Goal: Find contact information: Find contact information

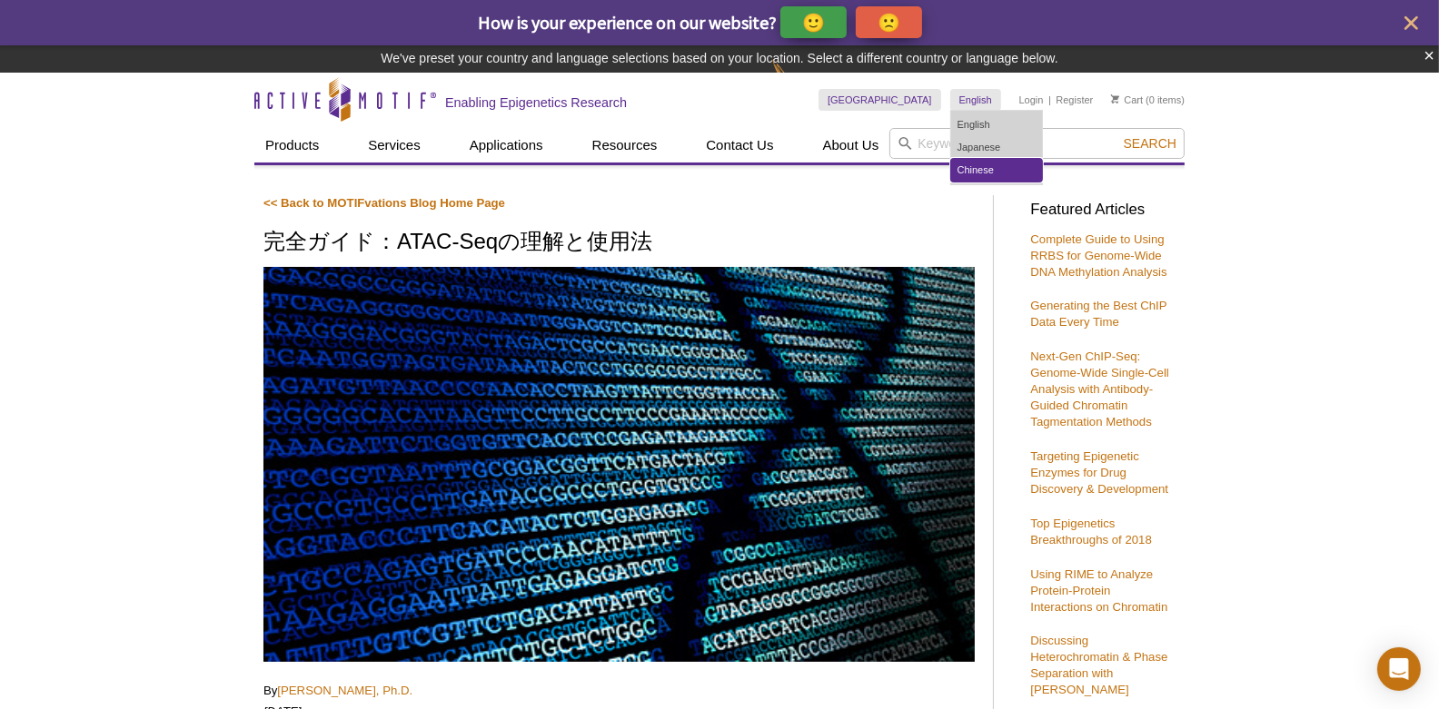
click at [985, 160] on link "Chinese" at bounding box center [996, 170] width 91 height 23
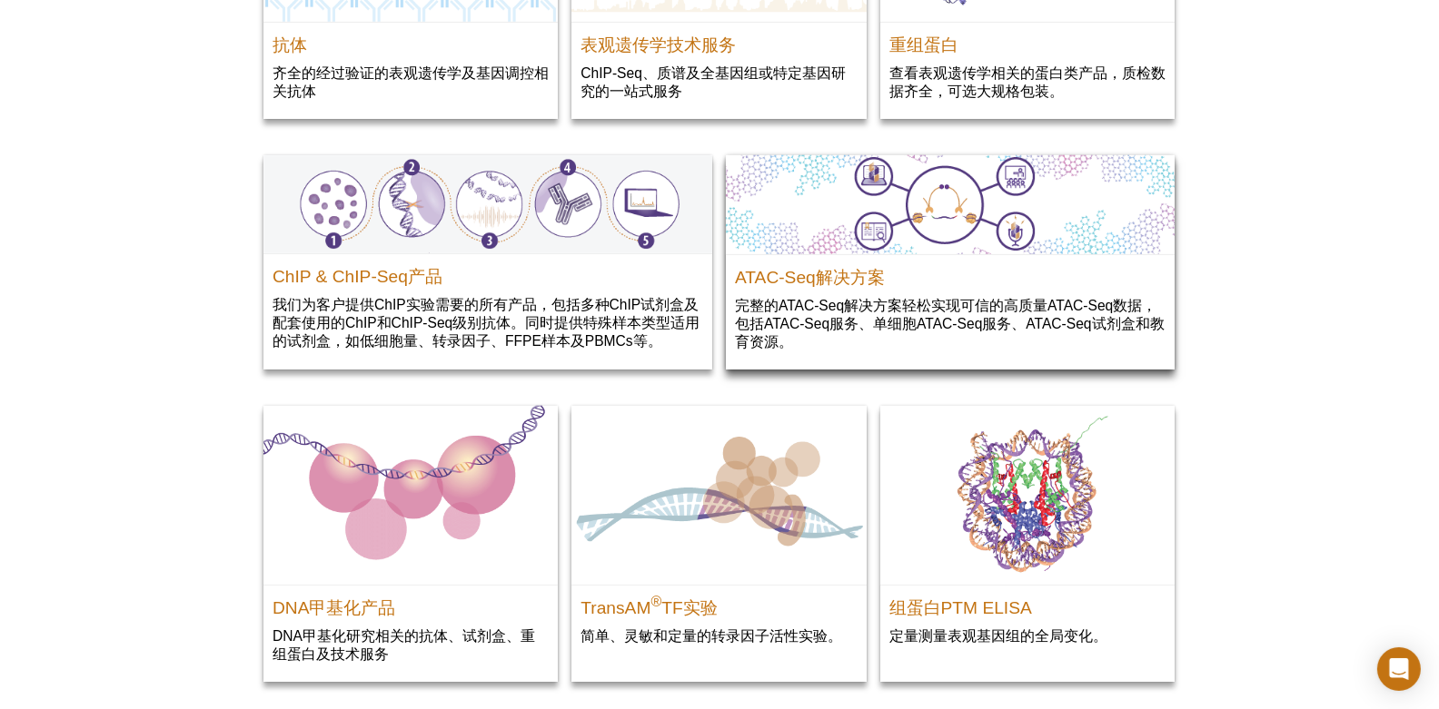
scroll to position [1926, 0]
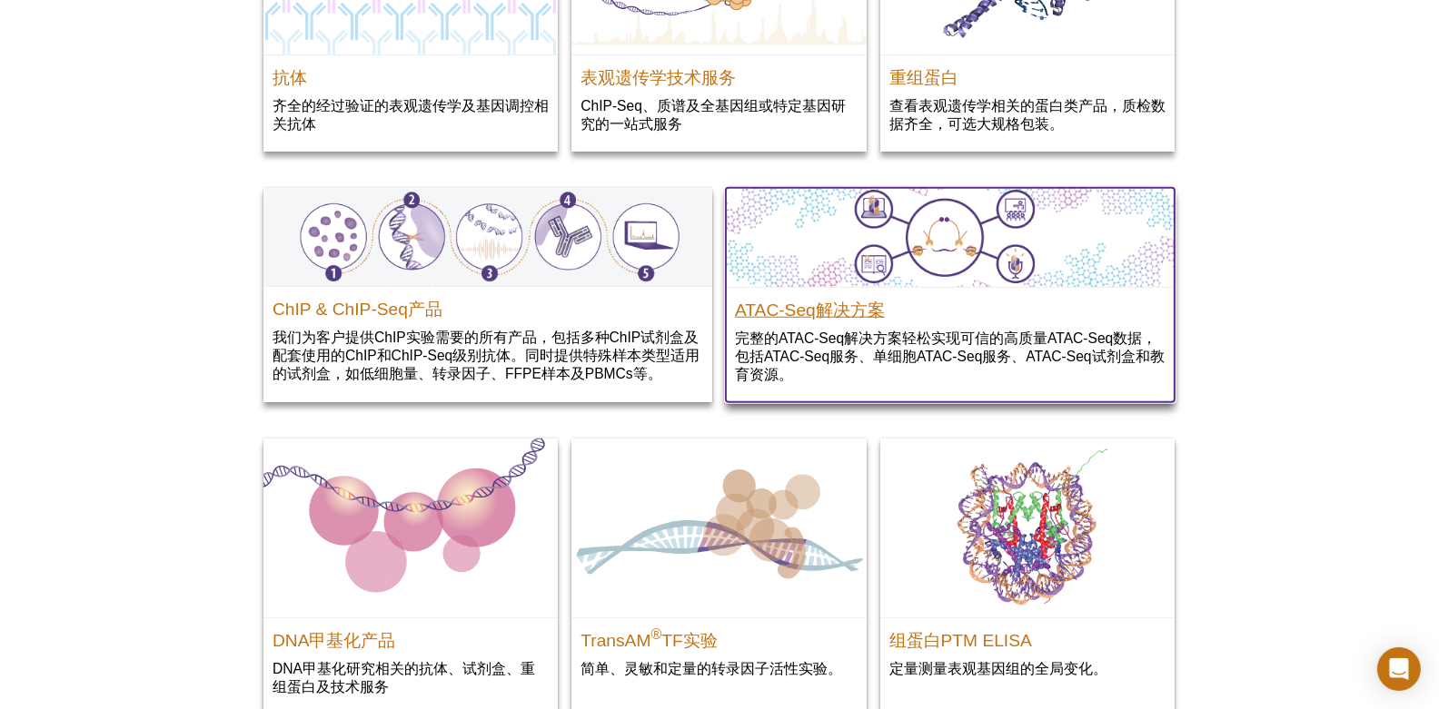
click at [863, 306] on h2 "ATAC-Seq解决方案" at bounding box center [950, 305] width 431 height 27
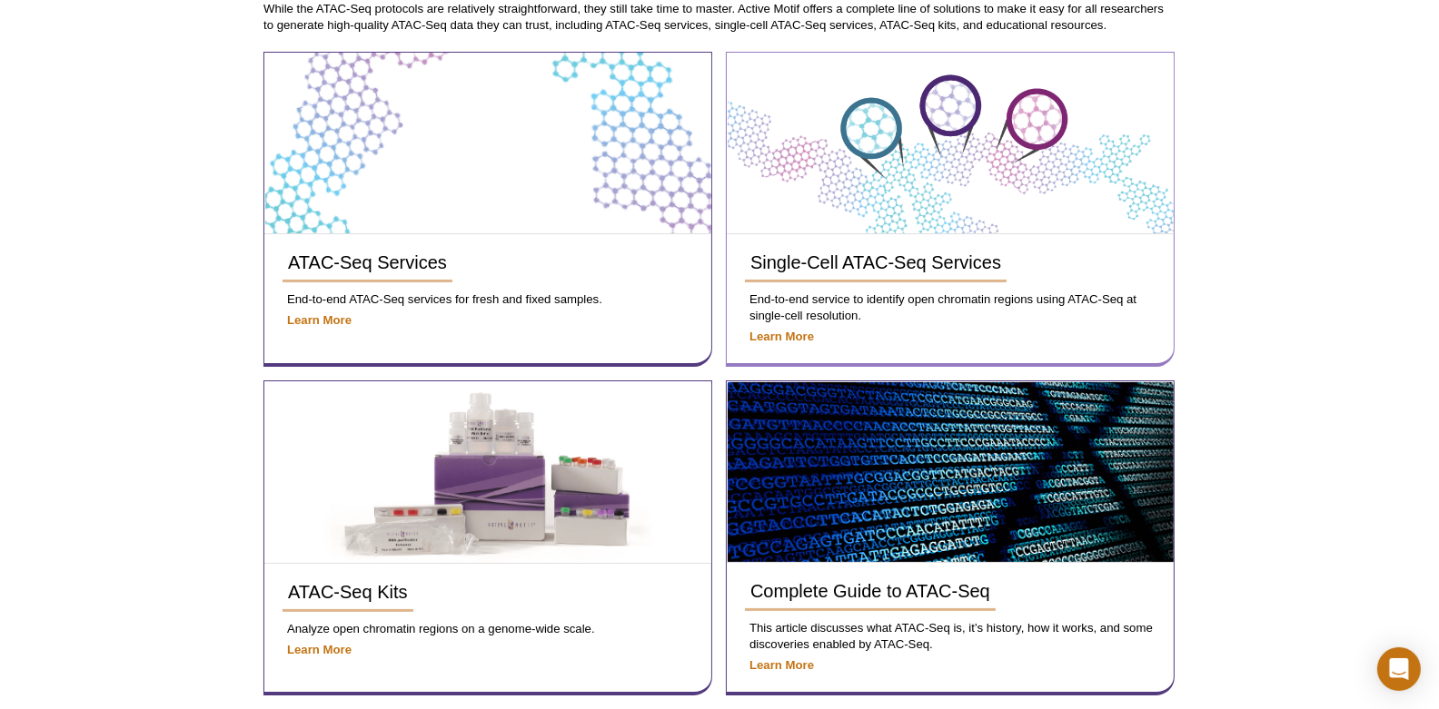
scroll to position [378, 0]
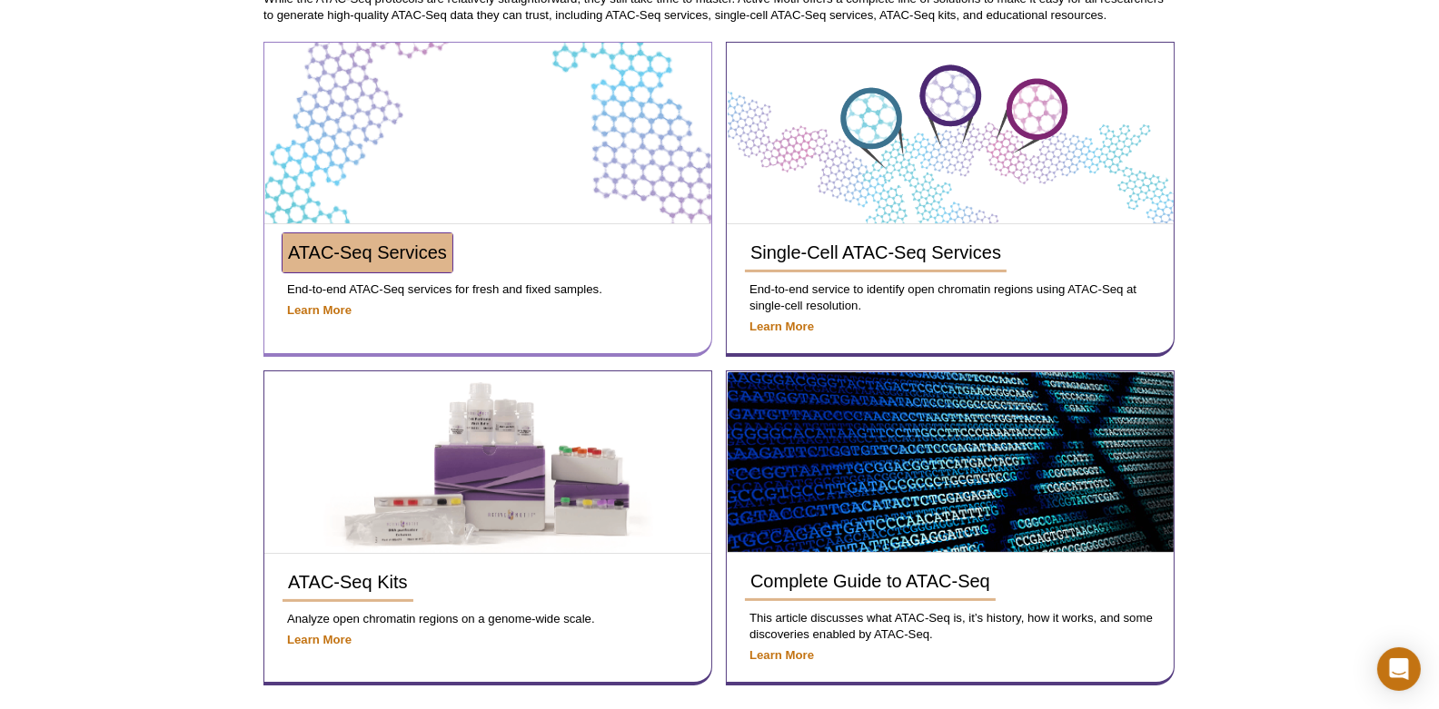
click at [395, 260] on span "ATAC-Seq Services" at bounding box center [367, 253] width 159 height 20
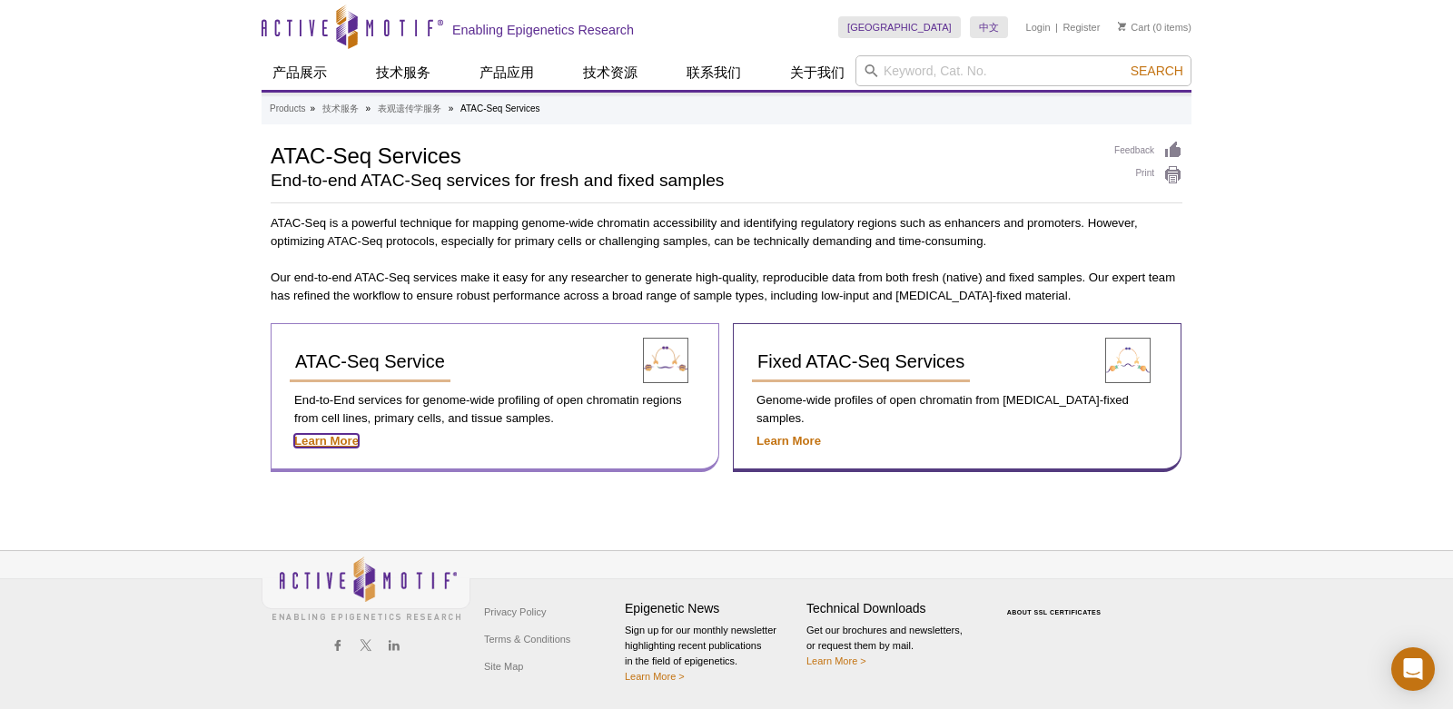
click at [319, 441] on strong "Learn More" at bounding box center [326, 441] width 64 height 14
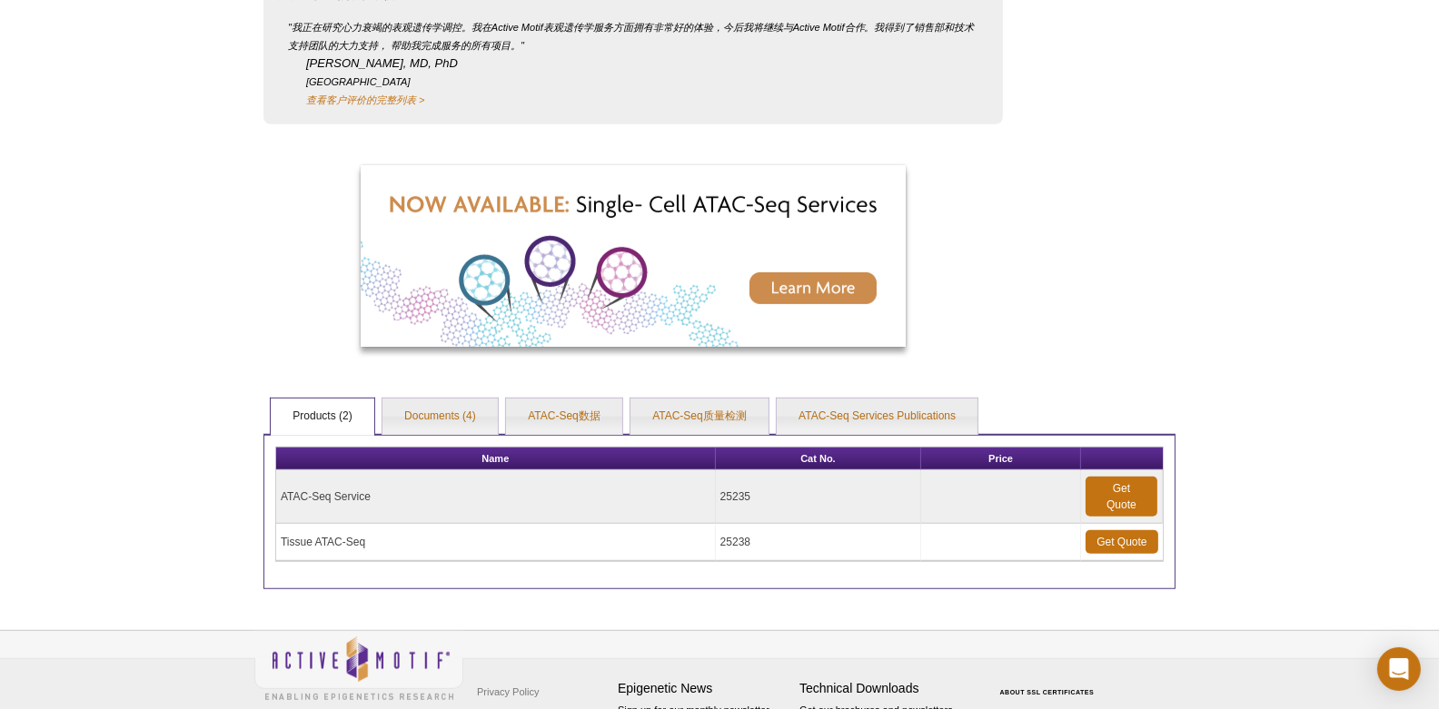
scroll to position [1308, 0]
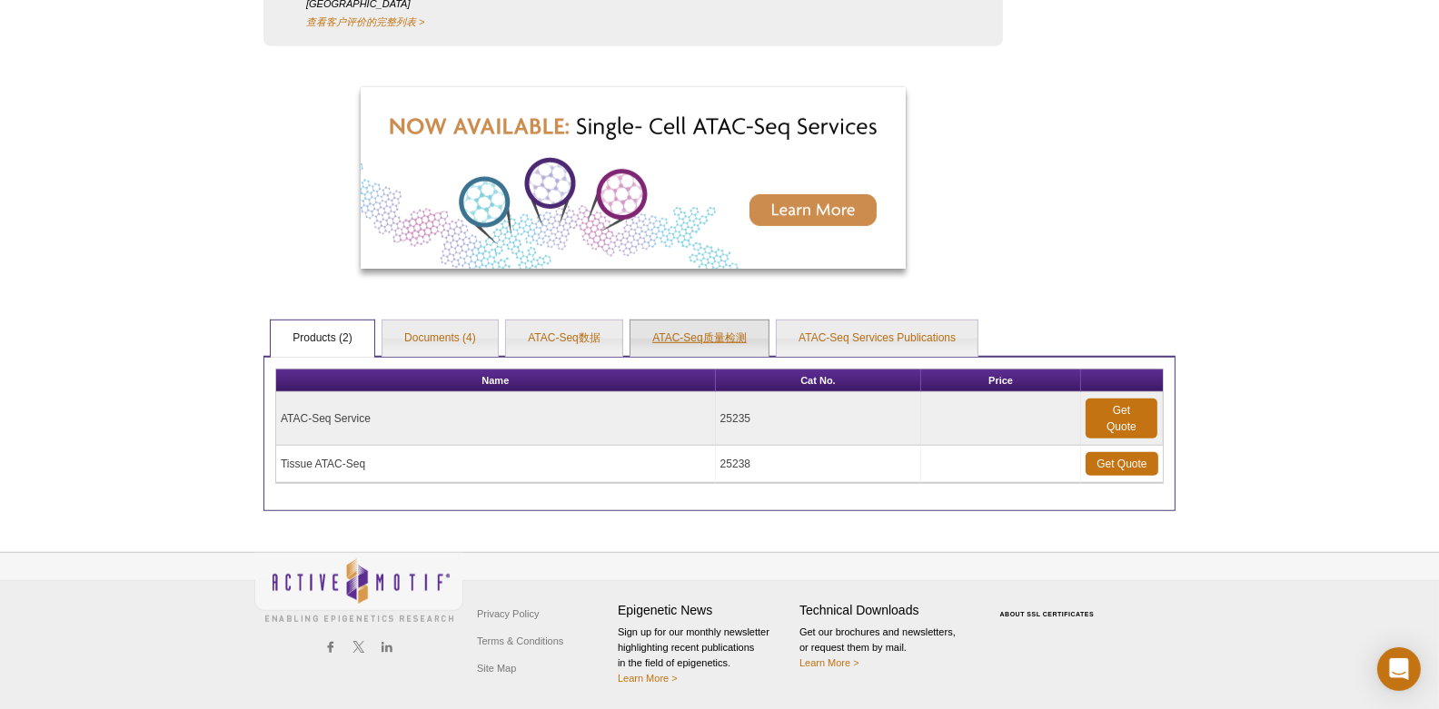
click at [674, 337] on link "ATAC-Seq质量检测" at bounding box center [699, 339] width 138 height 36
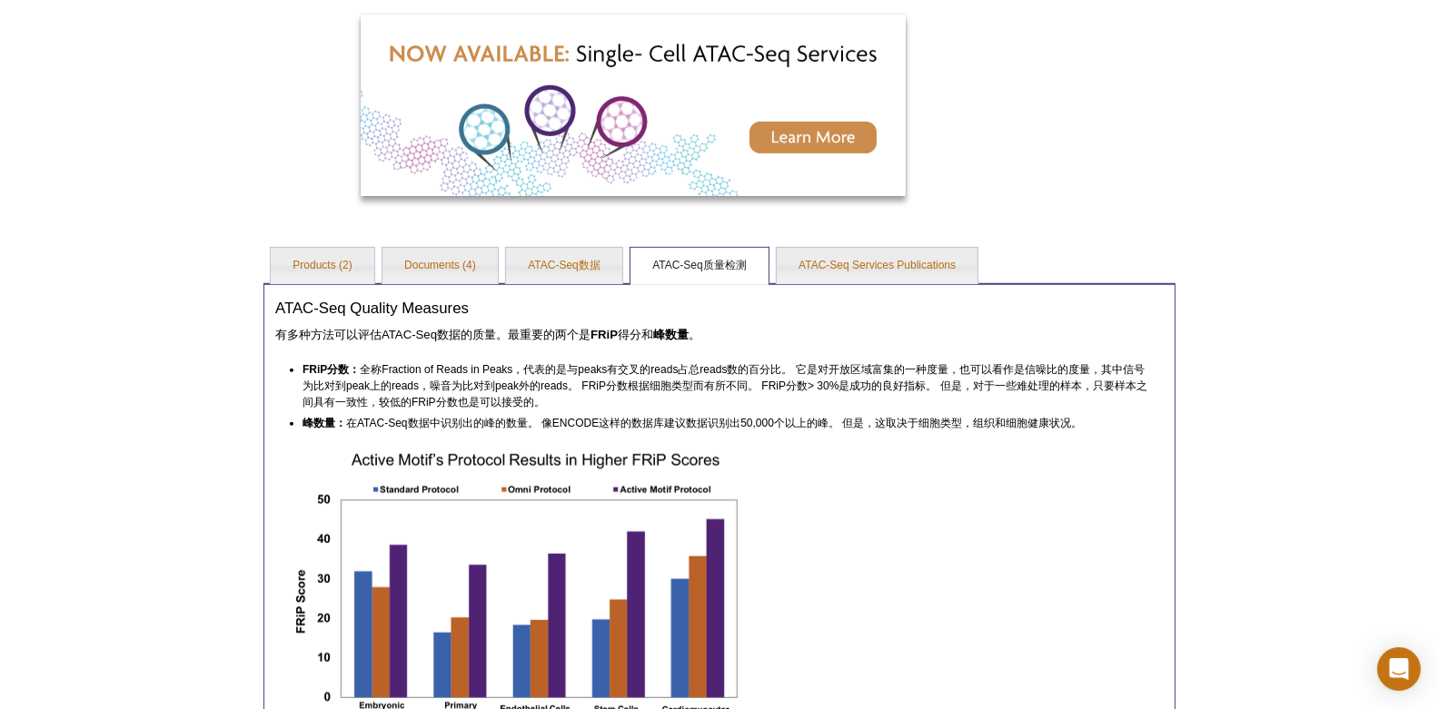
scroll to position [1497, 0]
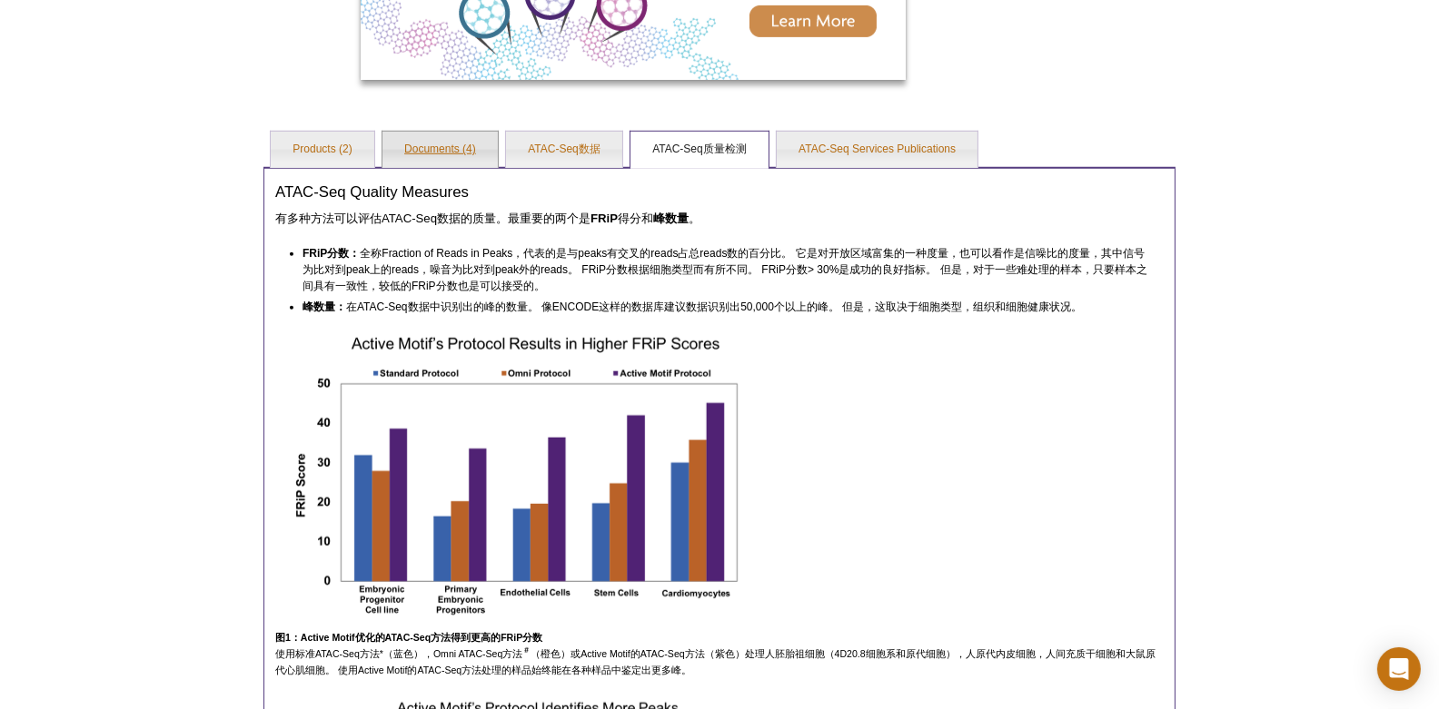
click at [449, 148] on link "Documents (4)" at bounding box center [439, 150] width 115 height 36
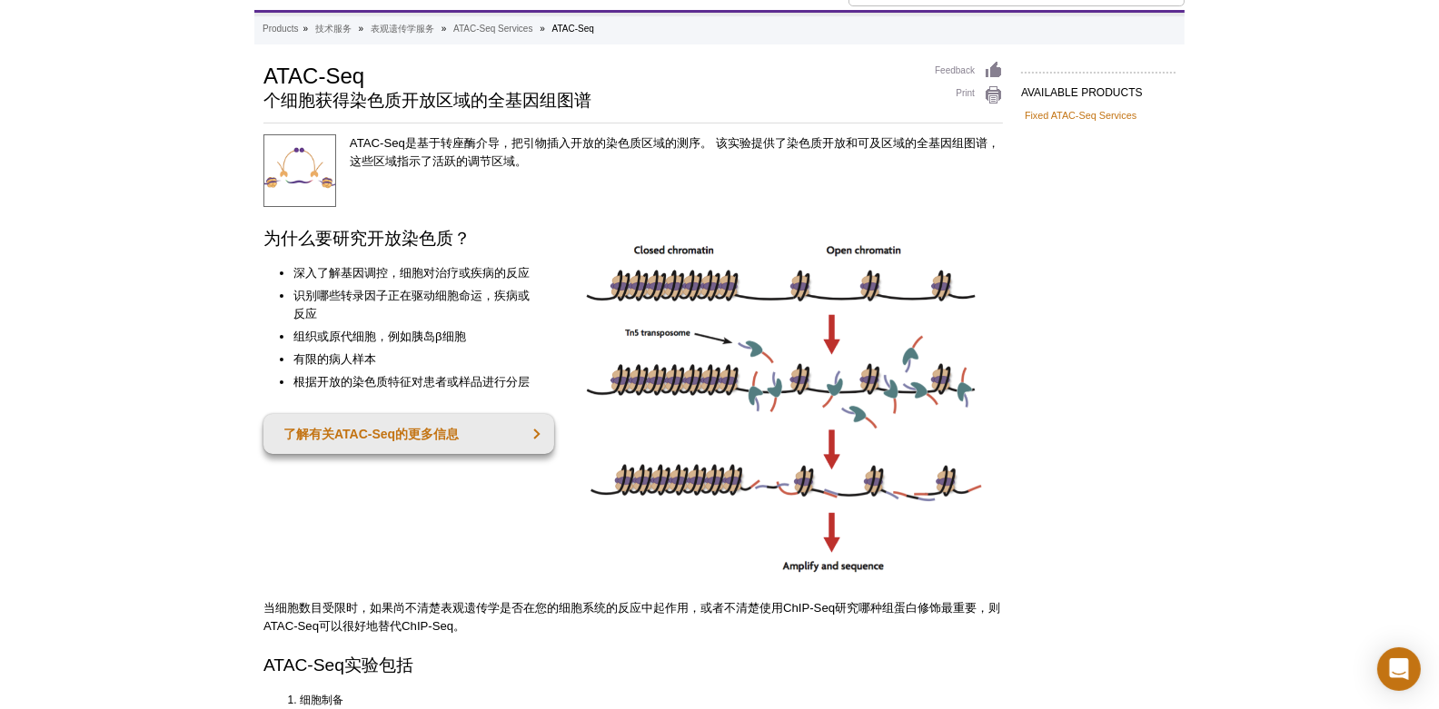
scroll to position [0, 0]
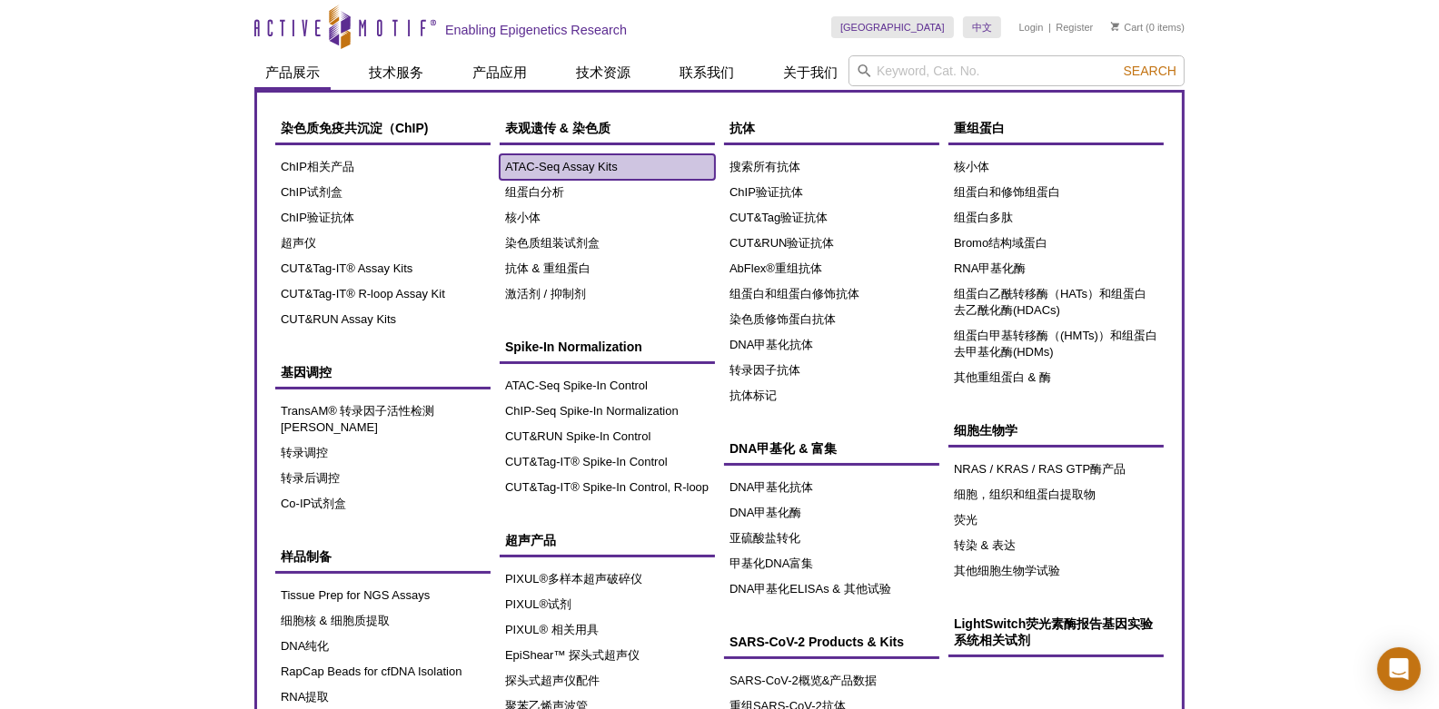
click at [530, 171] on link "ATAC-Seq Assay Kits" at bounding box center [607, 166] width 215 height 25
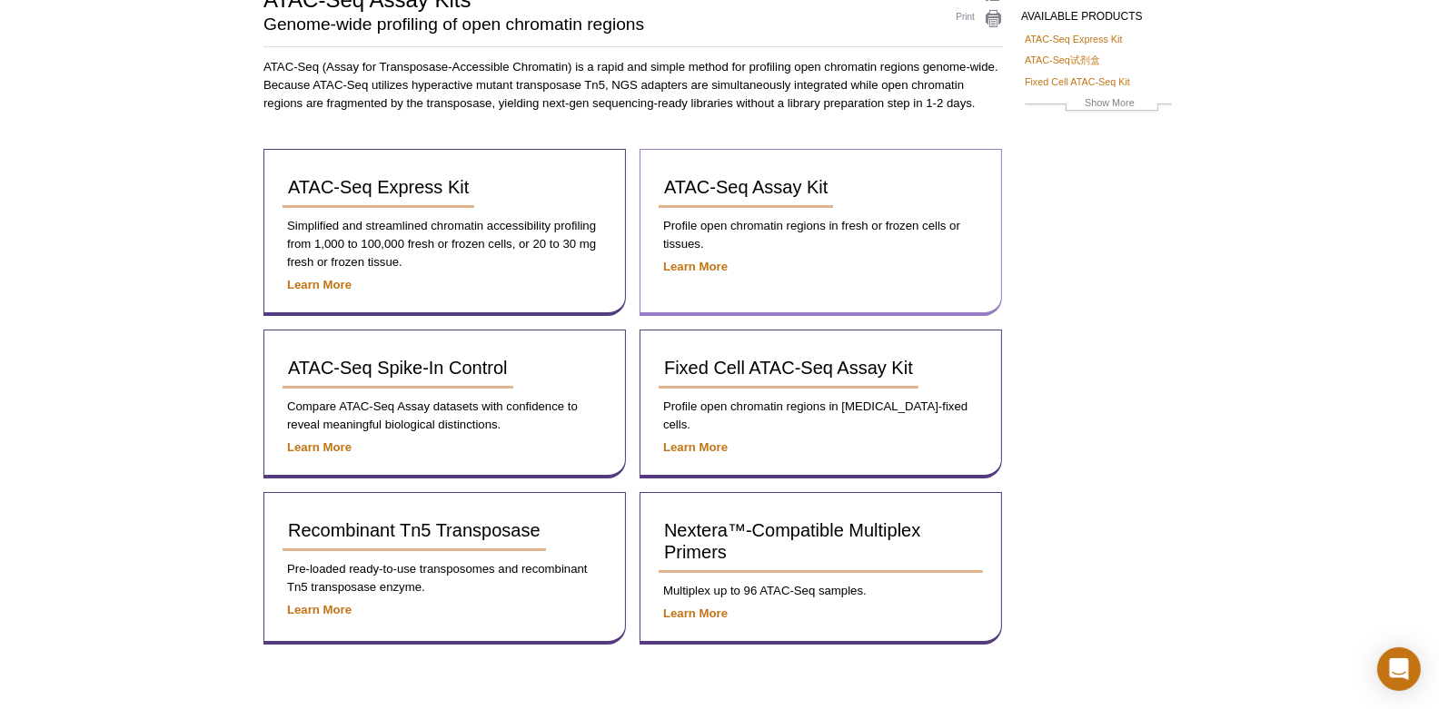
scroll to position [189, 0]
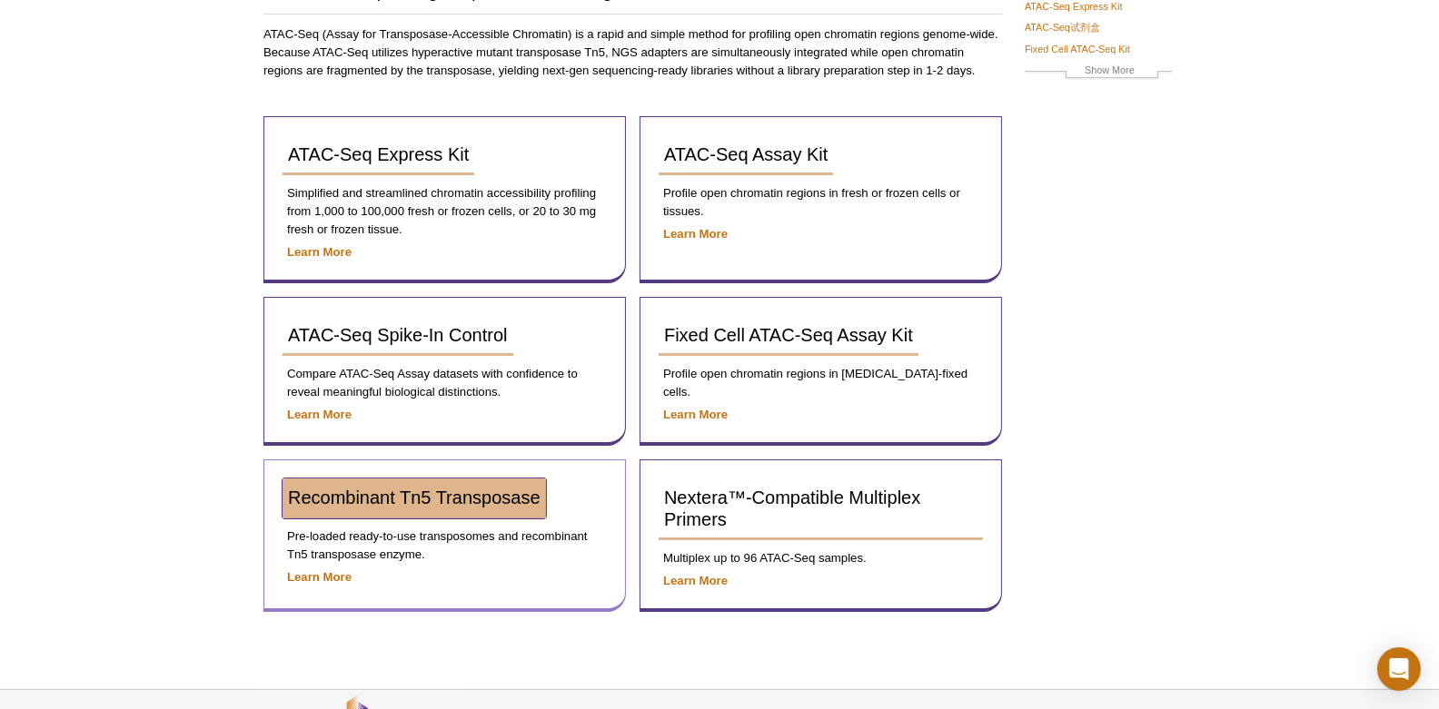
click at [450, 488] on span "Recombinant Tn5 Transposase" at bounding box center [414, 498] width 253 height 20
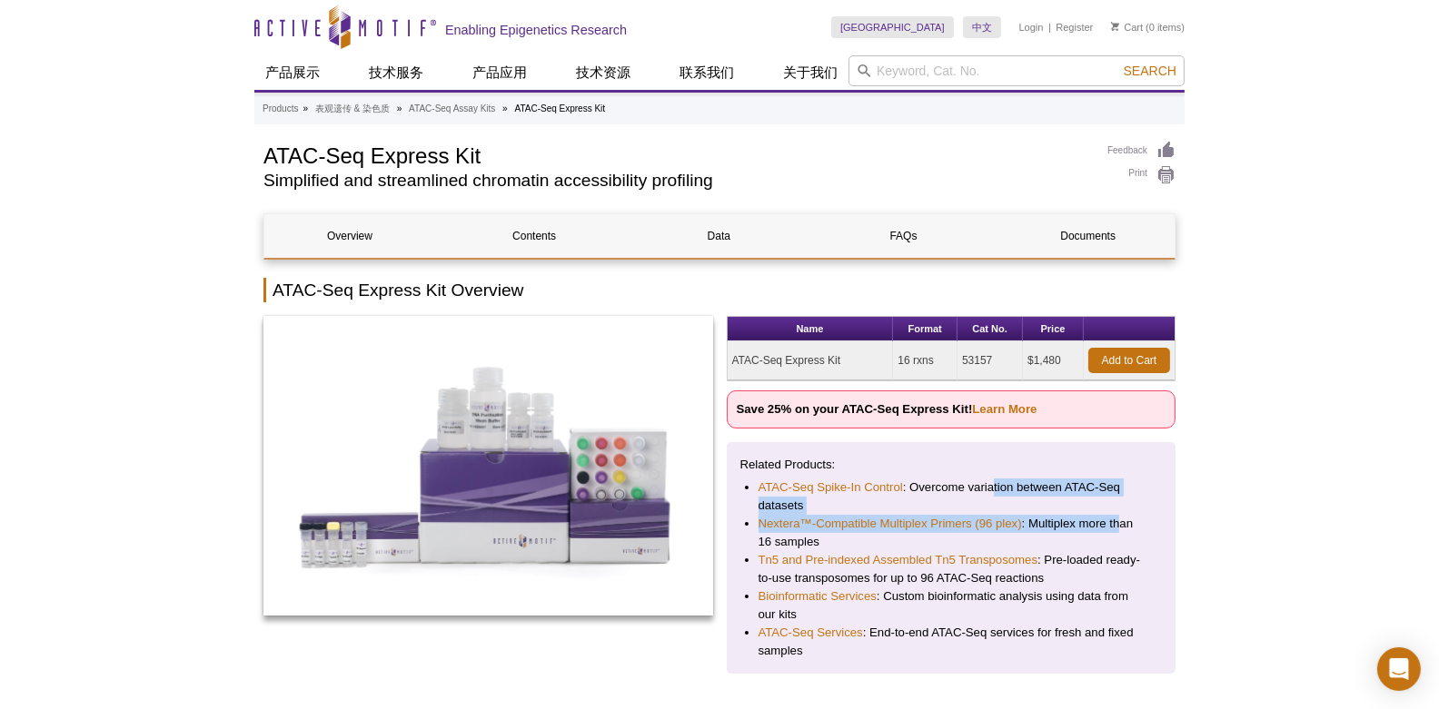
drag, startPoint x: 994, startPoint y: 487, endPoint x: 1121, endPoint y: 528, distance: 133.6
click at [1121, 528] on ul "ATAC-Seq Spike-In Control : Overcome variation between ATAC-Seq datasets Nexter…" at bounding box center [942, 570] width 404 height 182
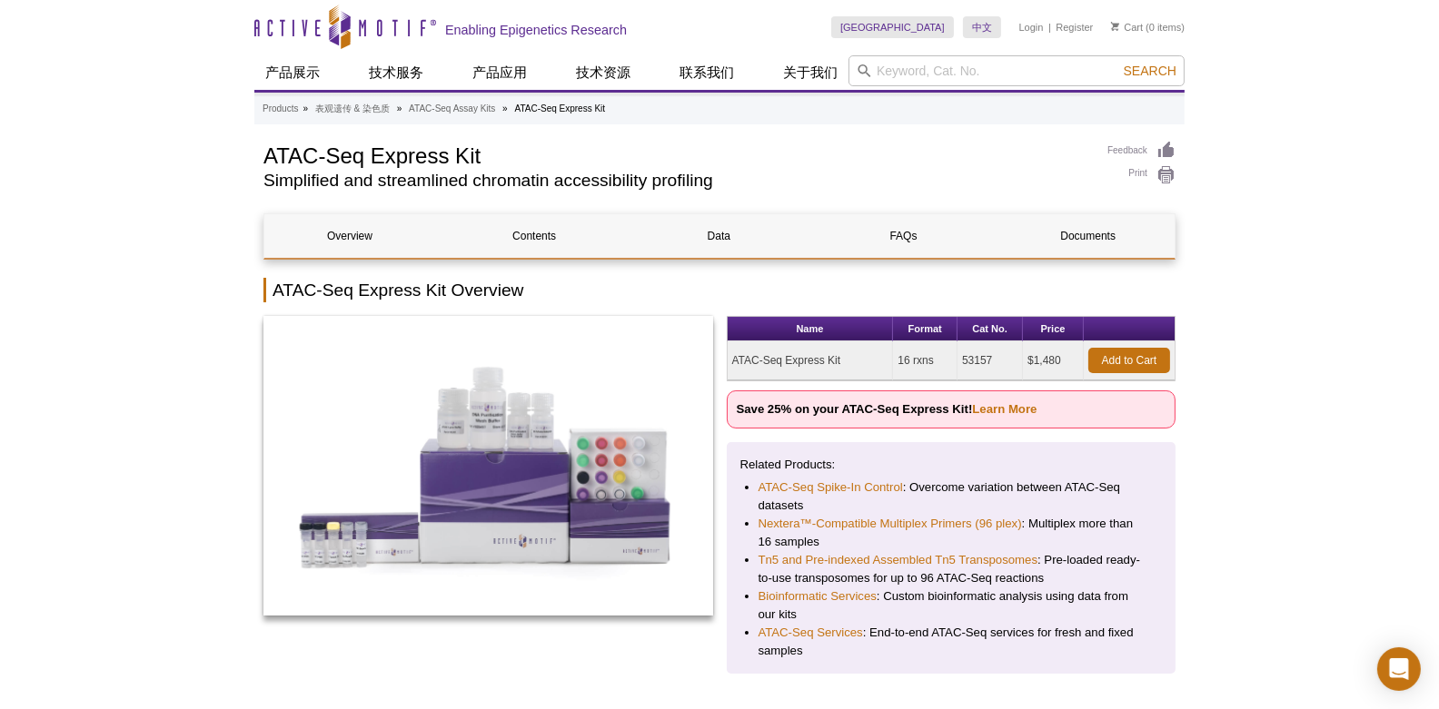
drag, startPoint x: 1121, startPoint y: 528, endPoint x: 1254, endPoint y: 588, distance: 145.5
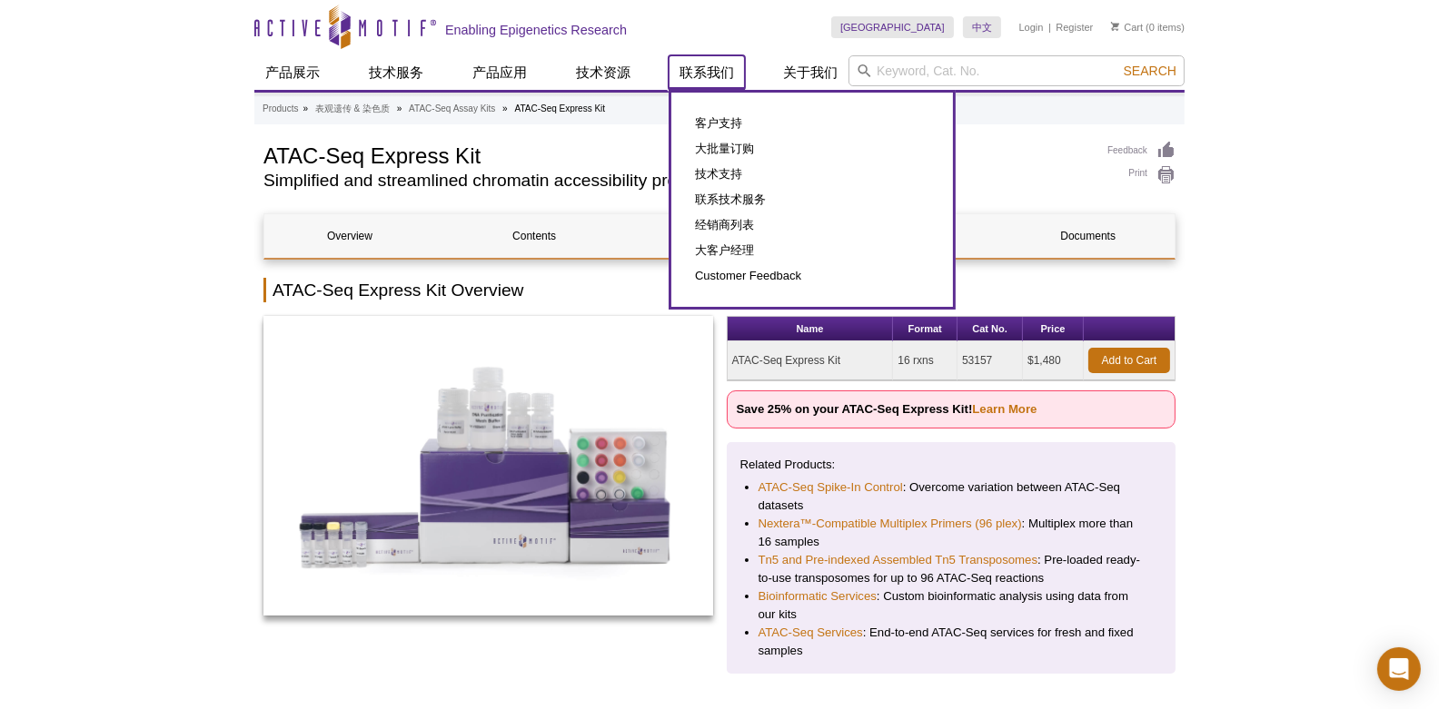
click at [707, 77] on link "联系我们" at bounding box center [707, 72] width 76 height 35
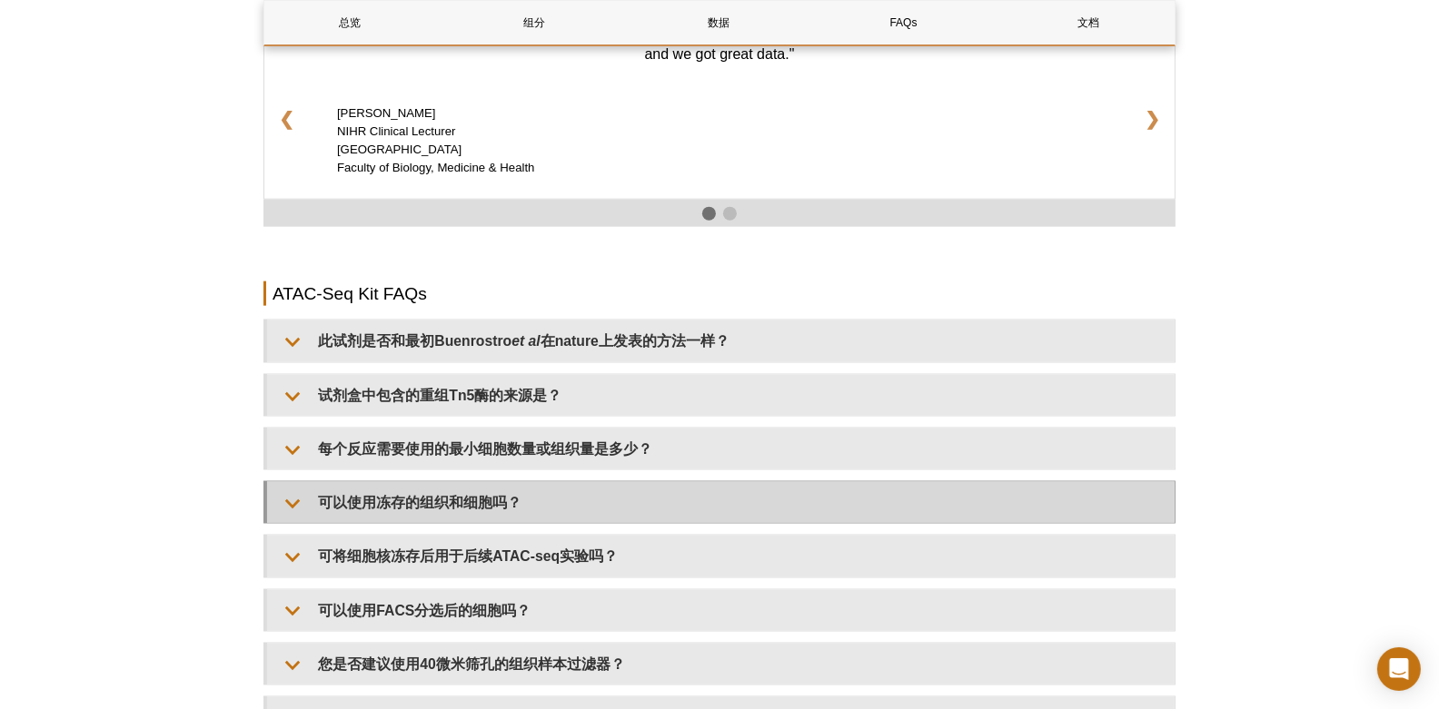
scroll to position [2933, 0]
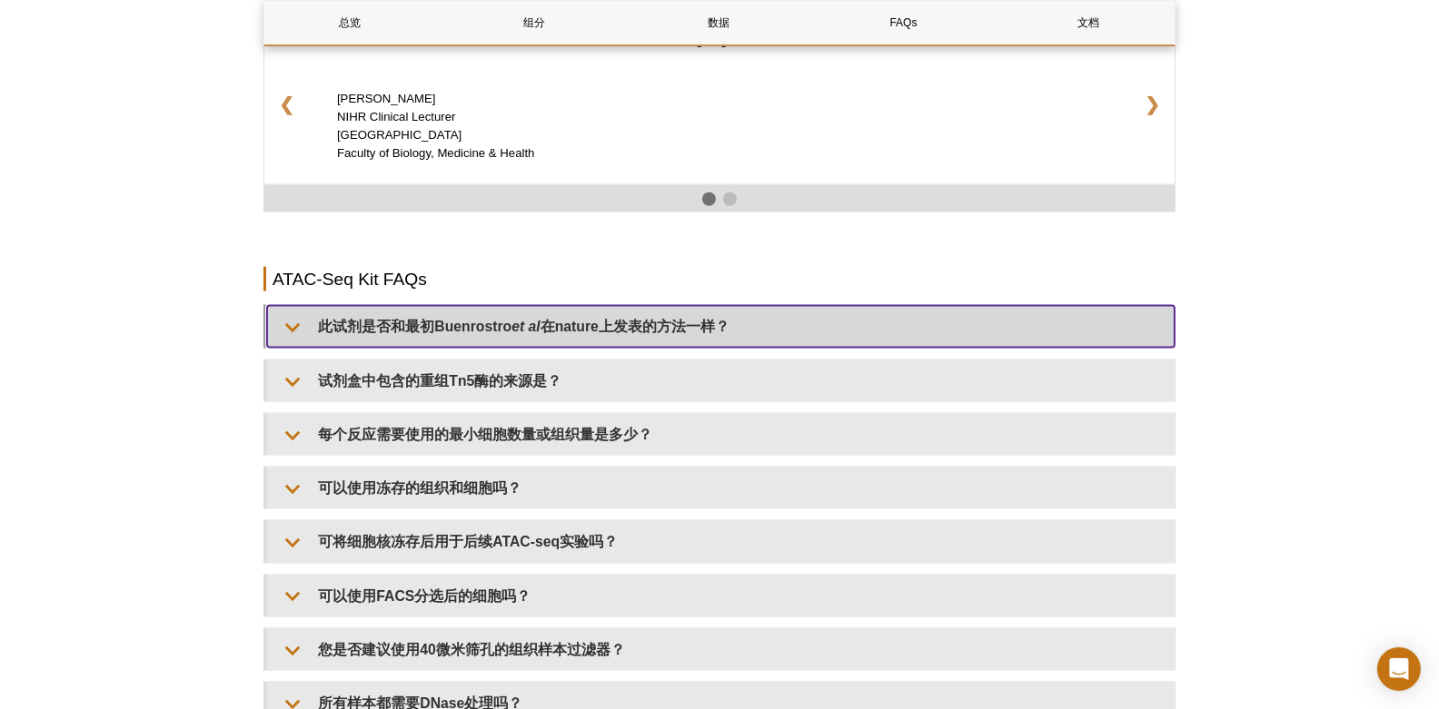
click at [438, 306] on summary "此试剂是否和最初[PERSON_NAME] et al 在nature上发表的方法一样？" at bounding box center [720, 326] width 907 height 41
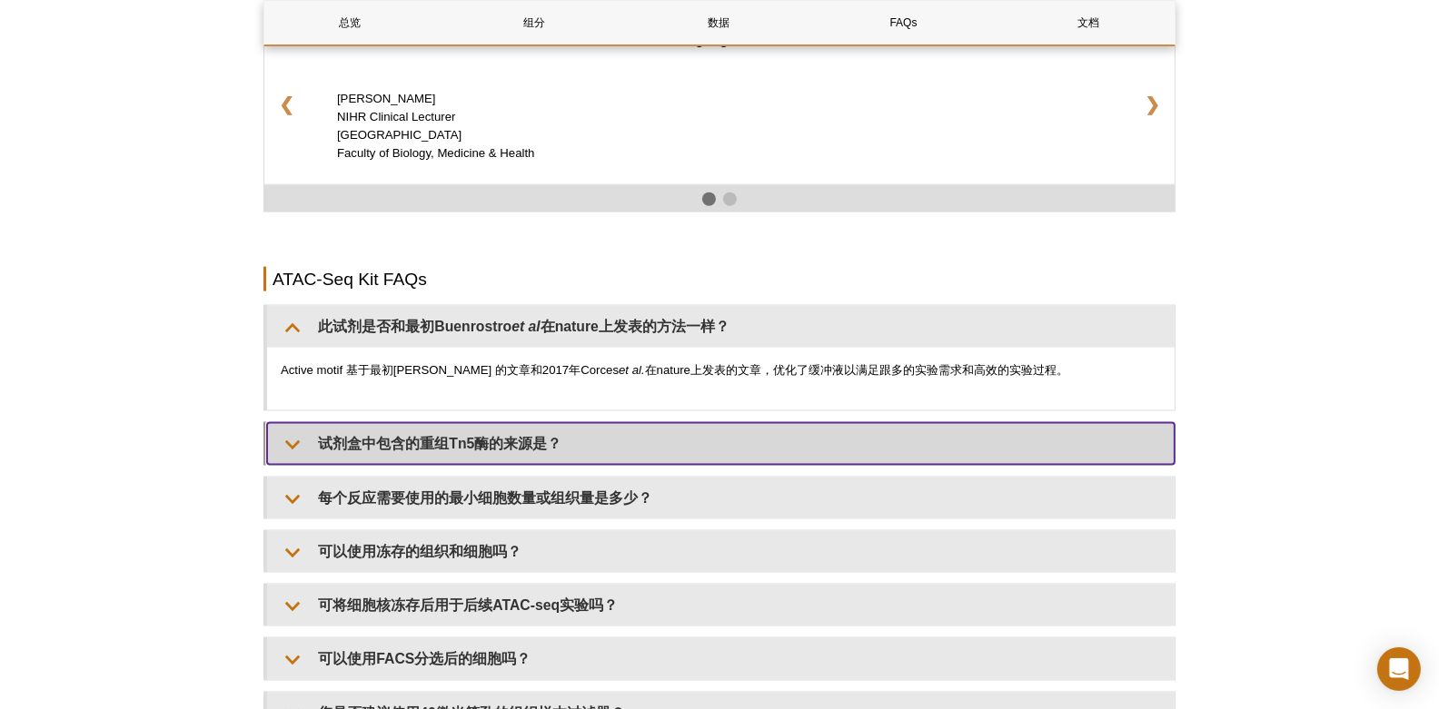
click at [563, 424] on summary "试剂盒中包含的重组Tn5酶的来源是？" at bounding box center [720, 443] width 907 height 41
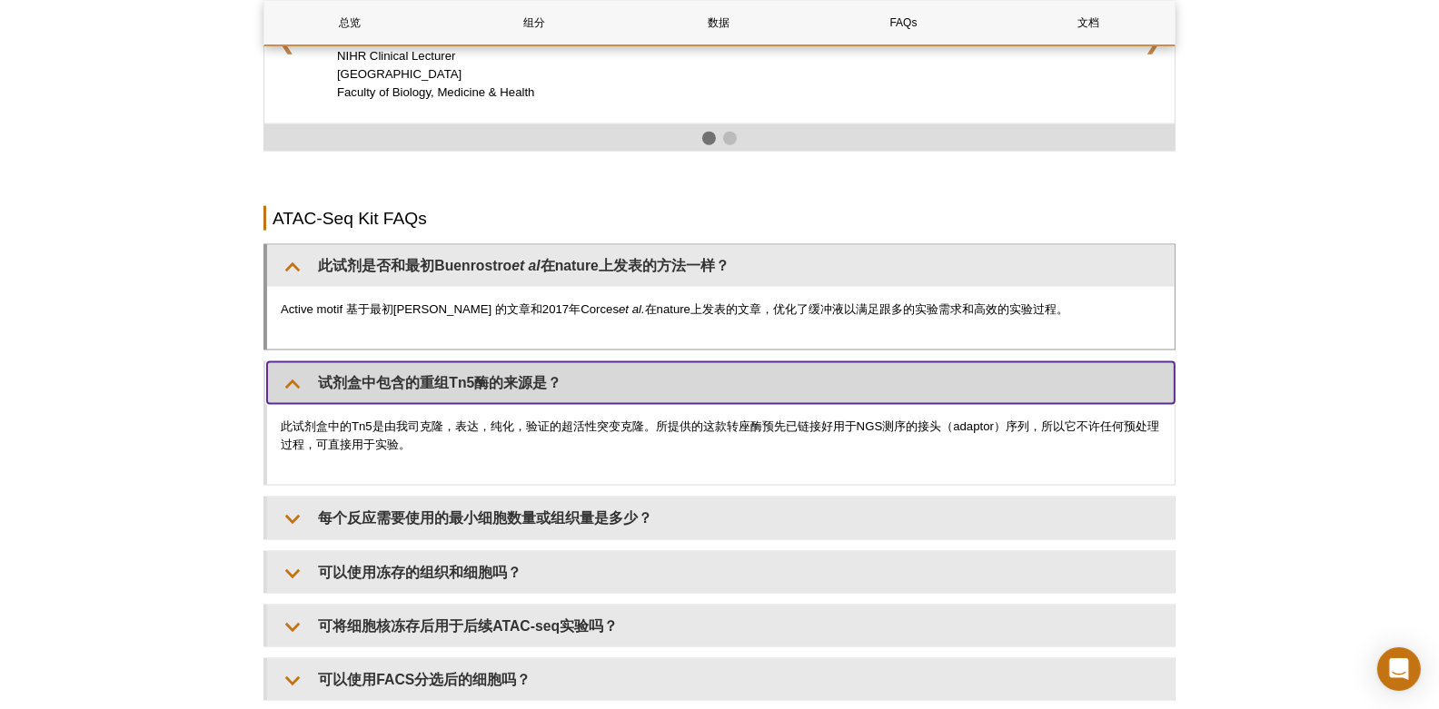
scroll to position [3028, 0]
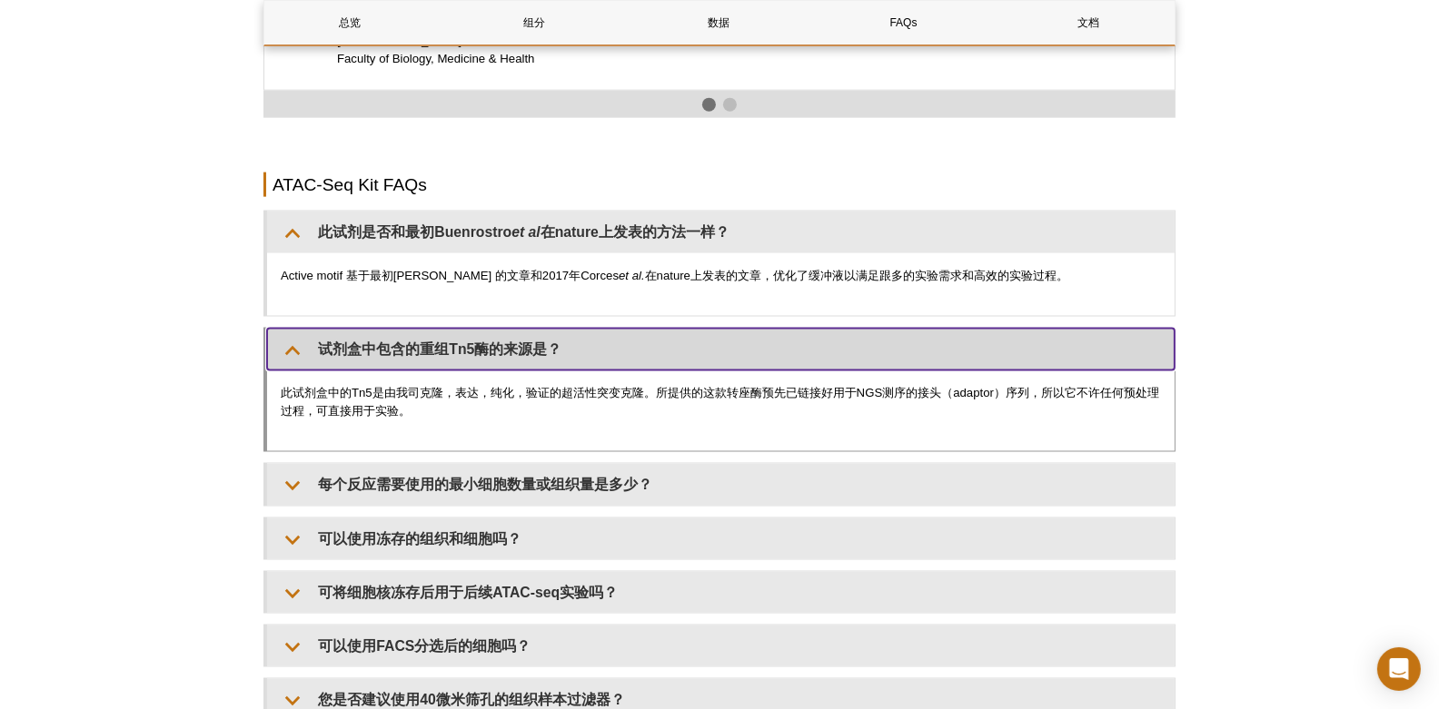
click at [550, 332] on summary "试剂盒中包含的重组Tn5酶的来源是？" at bounding box center [720, 349] width 907 height 41
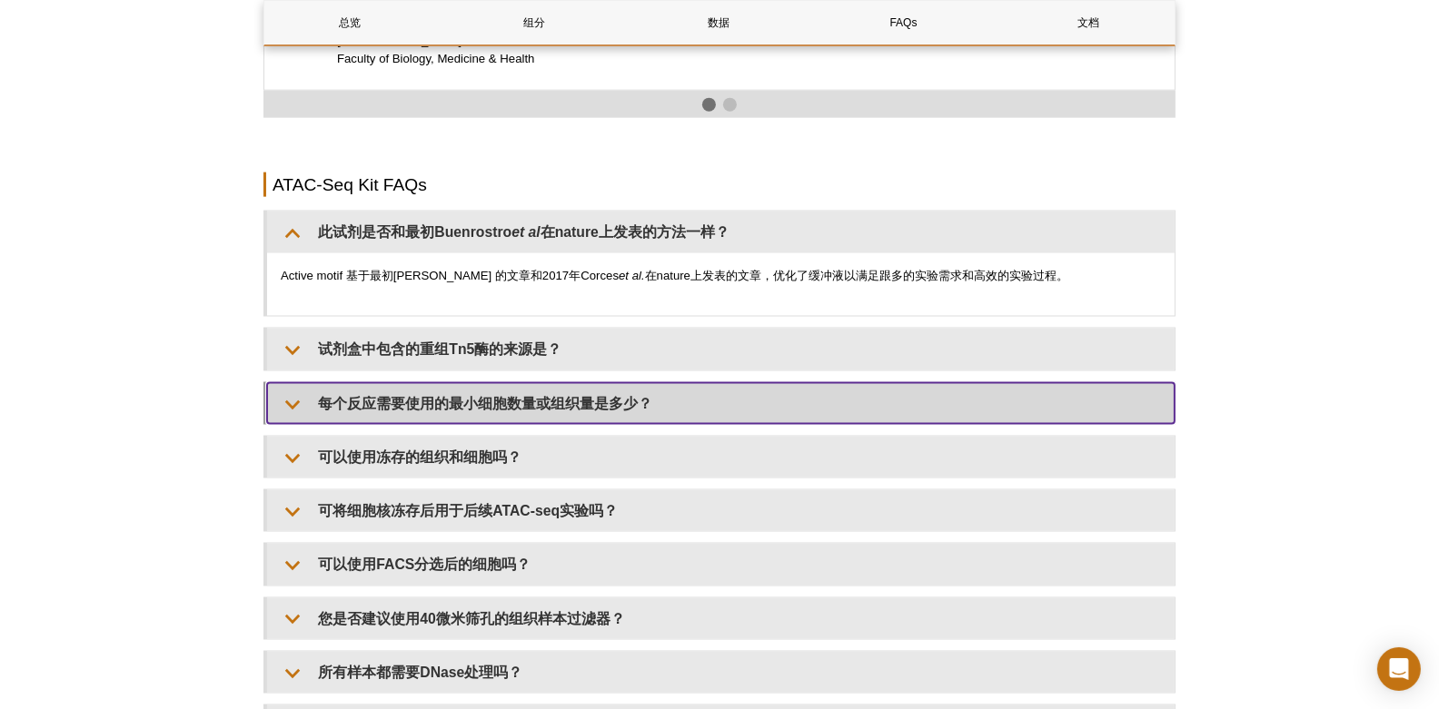
click at [550, 390] on summary "每个反应需要使用的最小细胞数量或组织量是多少？" at bounding box center [720, 403] width 907 height 41
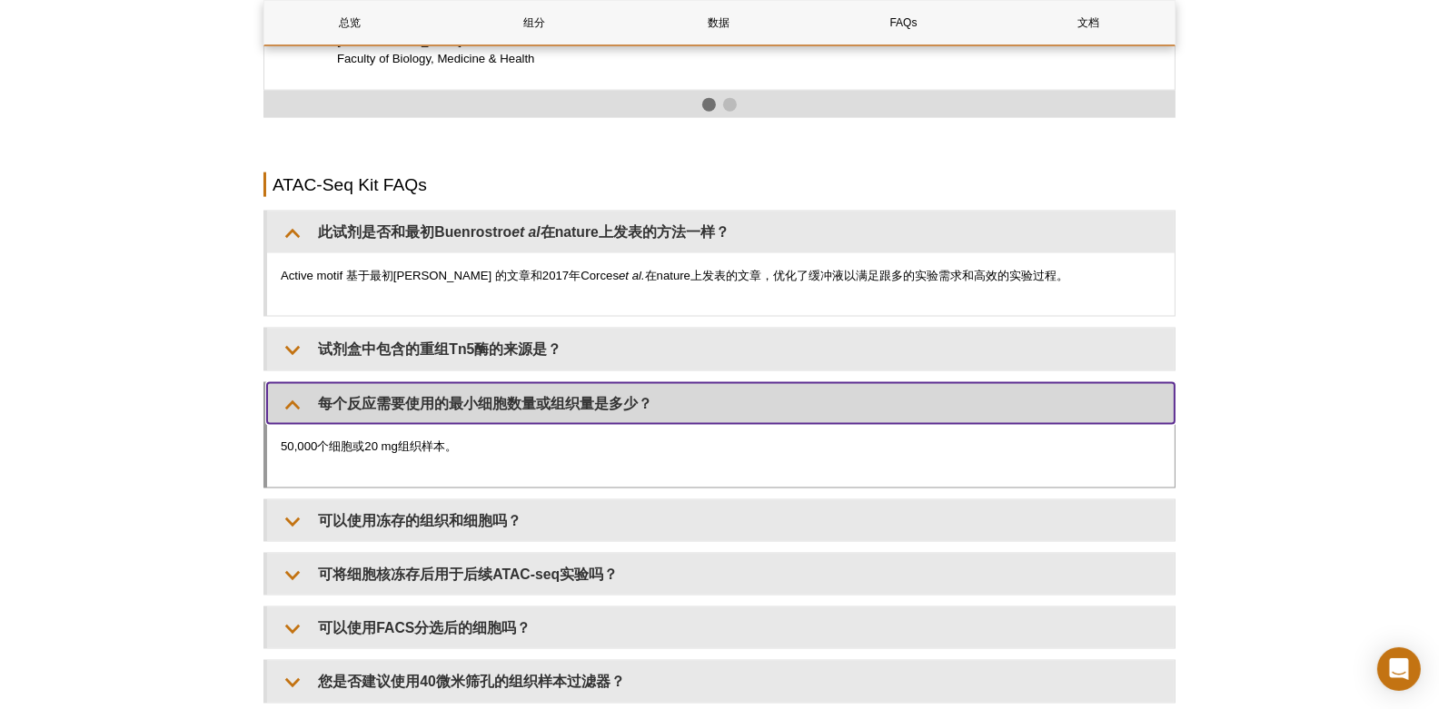
click at [560, 387] on summary "每个反应需要使用的最小细胞数量或组织量是多少？" at bounding box center [720, 403] width 907 height 41
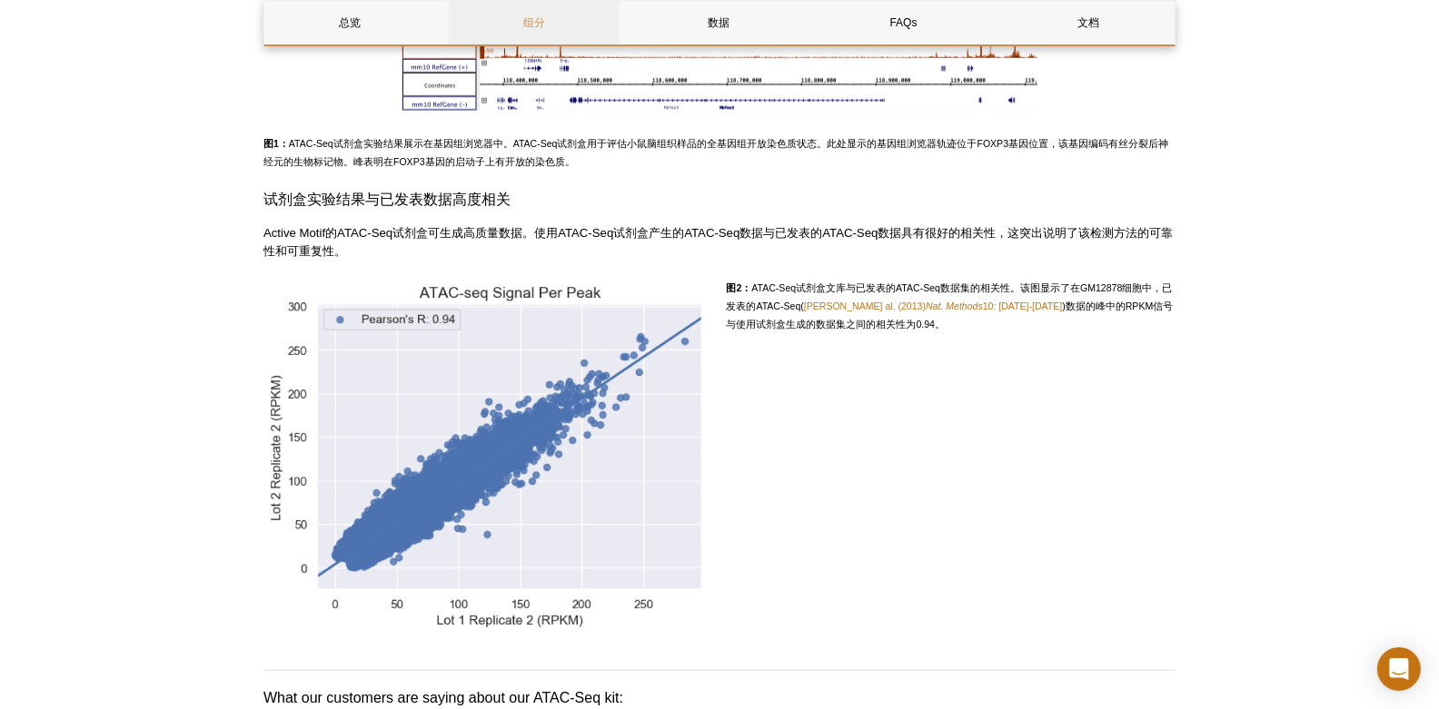
scroll to position [2176, 0]
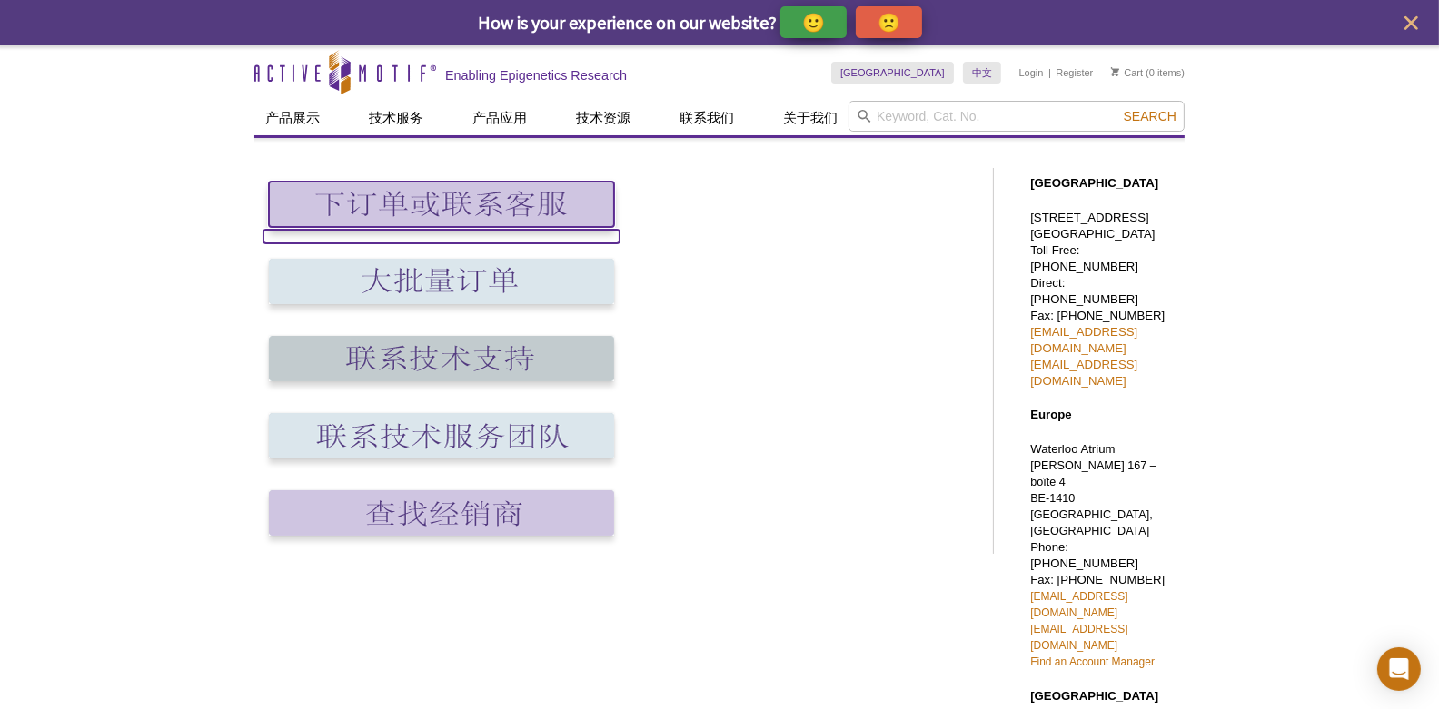
click at [546, 210] on img at bounding box center [441, 204] width 345 height 45
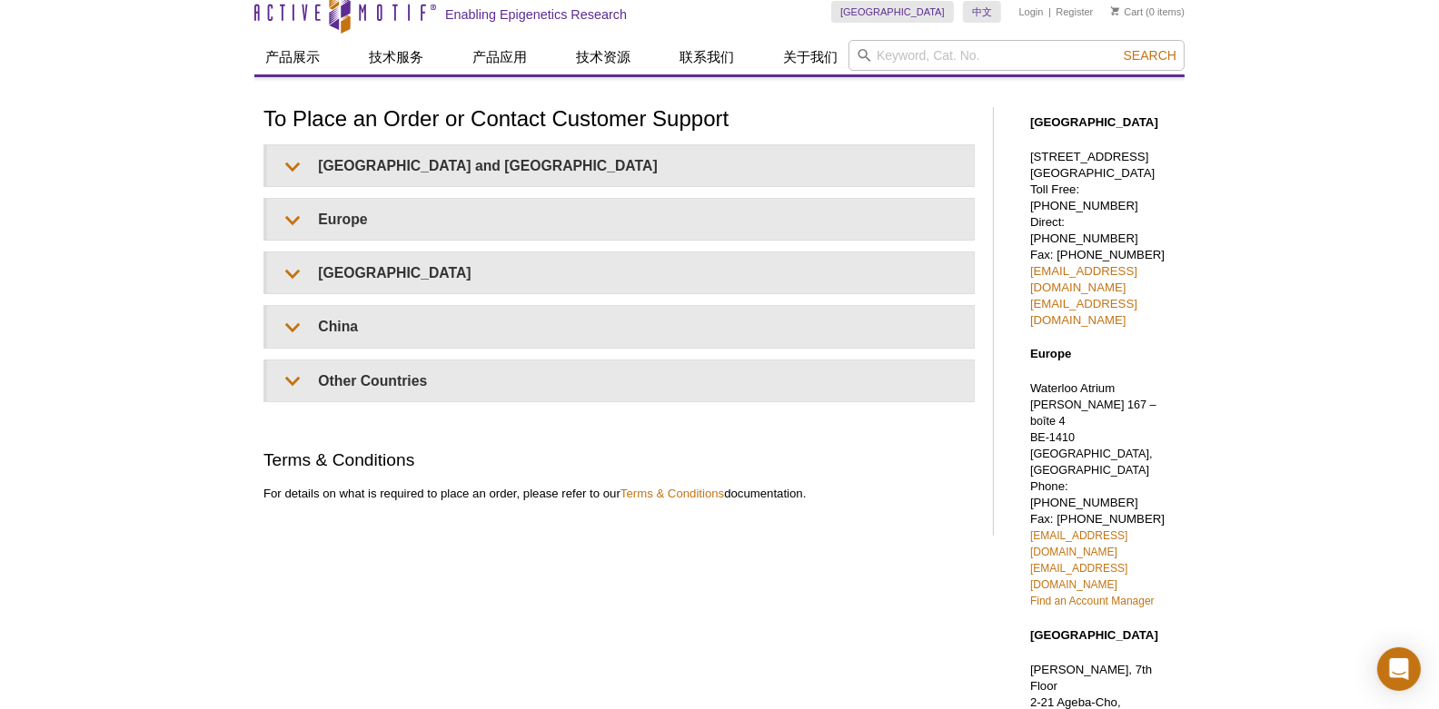
scroll to position [94, 0]
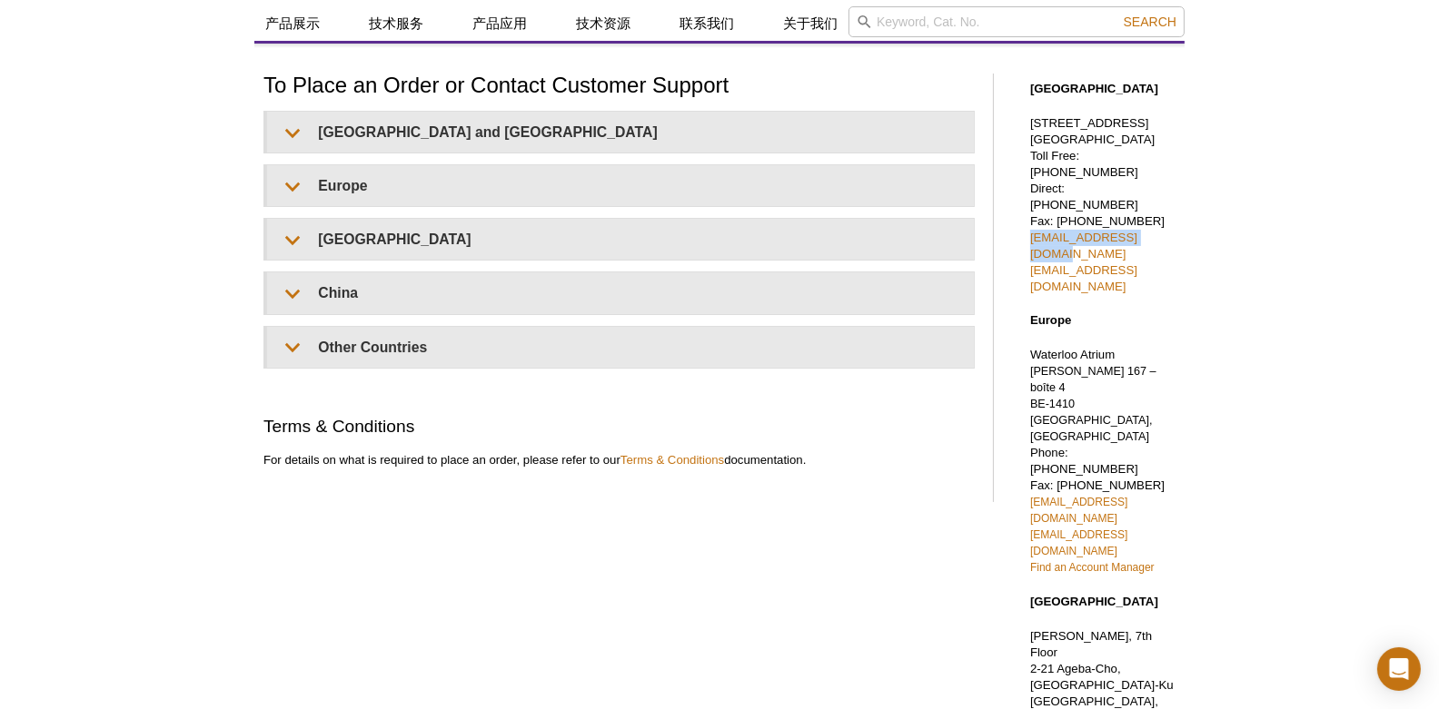
drag, startPoint x: 1162, startPoint y: 223, endPoint x: 1024, endPoint y: 223, distance: 138.1
click at [1024, 223] on div "North America 1914 Palomar Oaks Way, Suite 150 Carlsbad, CA 92008 Toll Free: 87…" at bounding box center [1098, 569] width 173 height 1012
copy link "sales@activemotif.com"
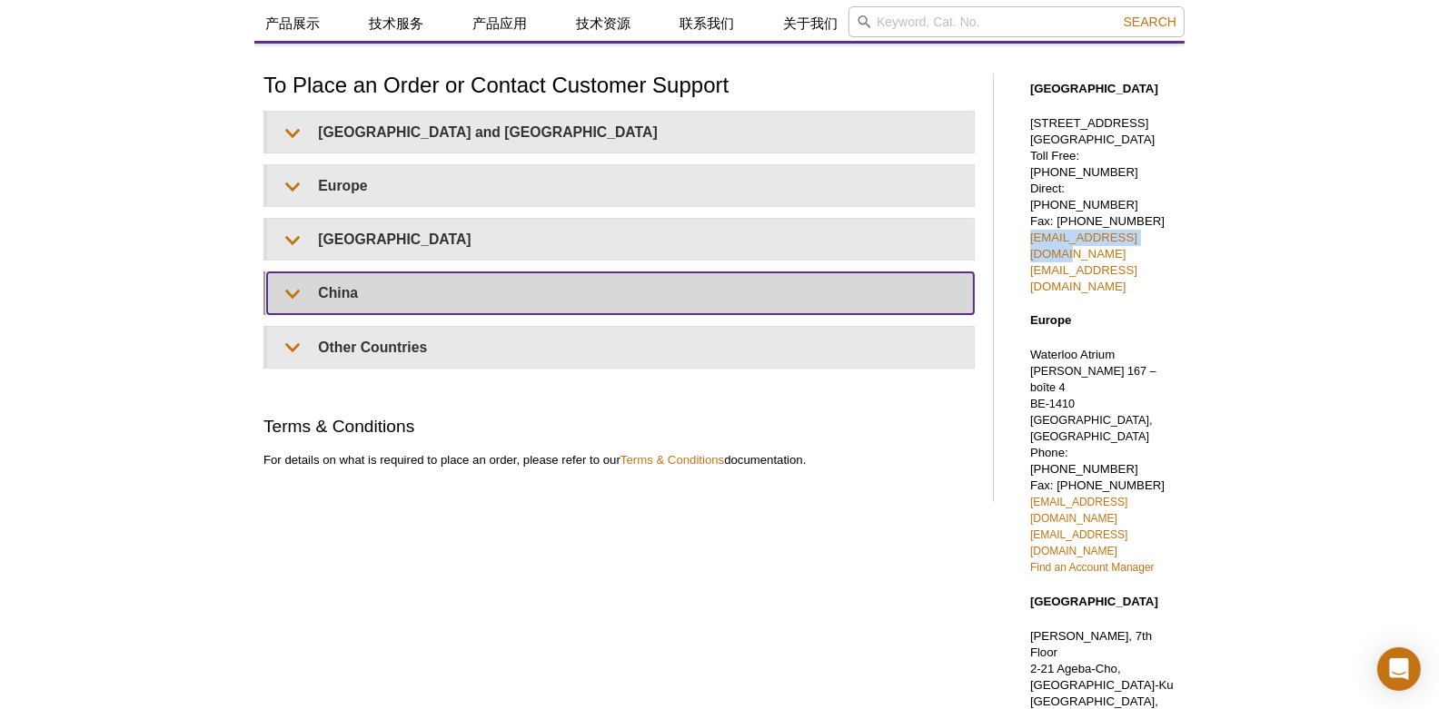
click at [340, 278] on summary "China" at bounding box center [620, 293] width 707 height 41
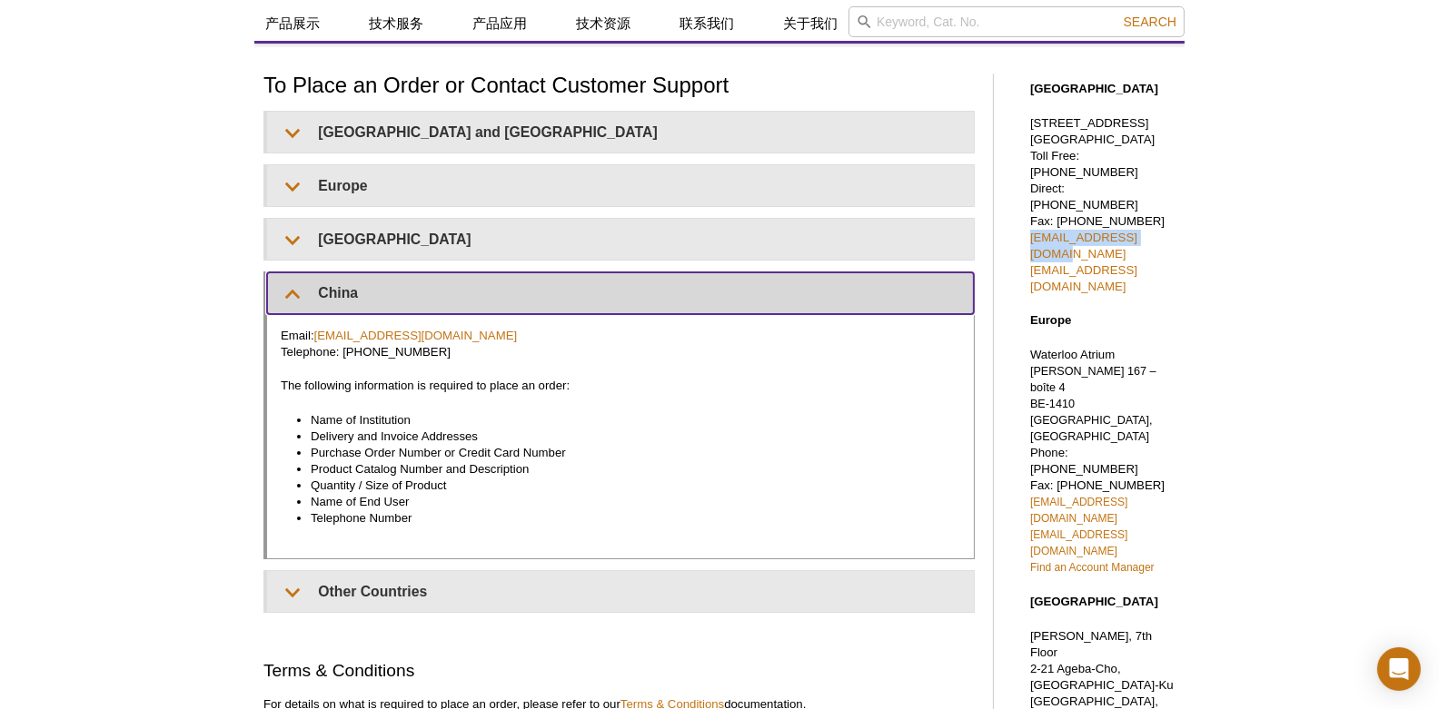
click at [341, 282] on summary "China" at bounding box center [620, 293] width 707 height 41
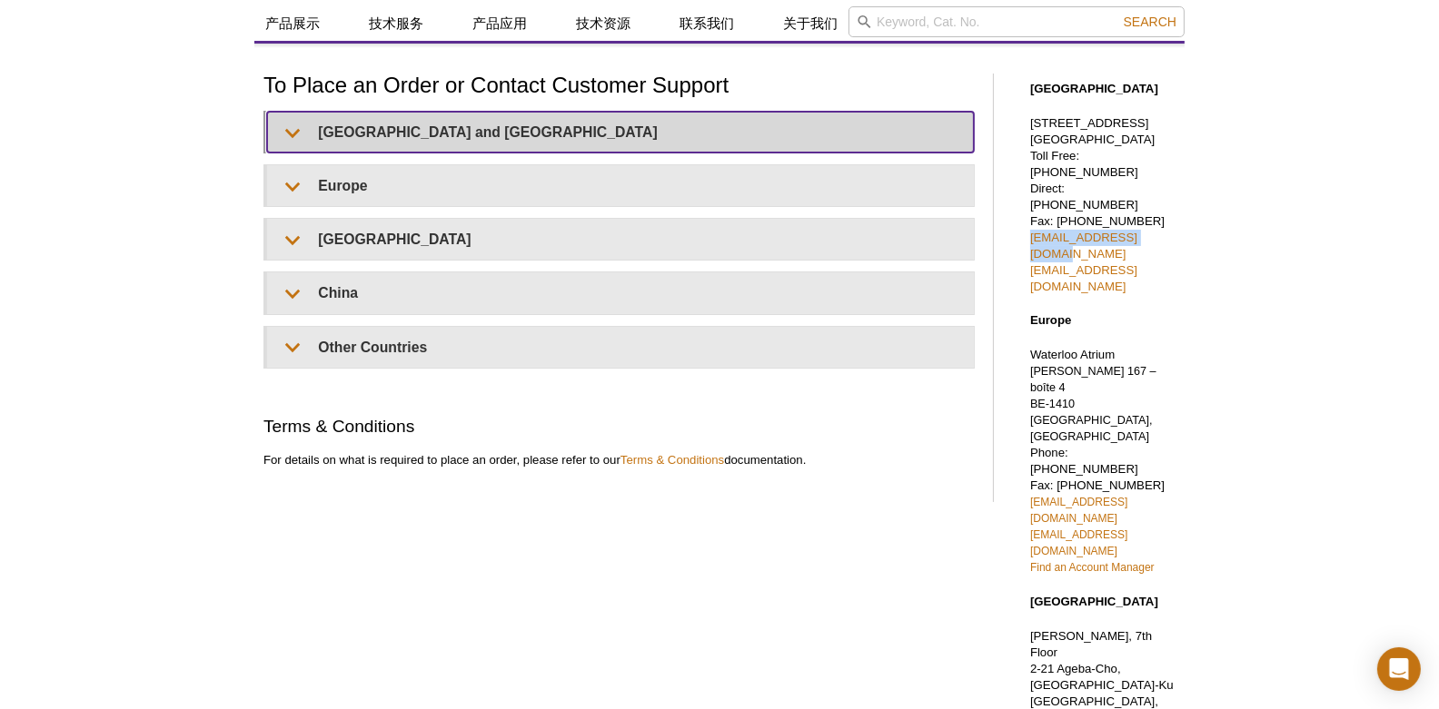
click at [390, 120] on summary "United States and Canada" at bounding box center [620, 132] width 707 height 41
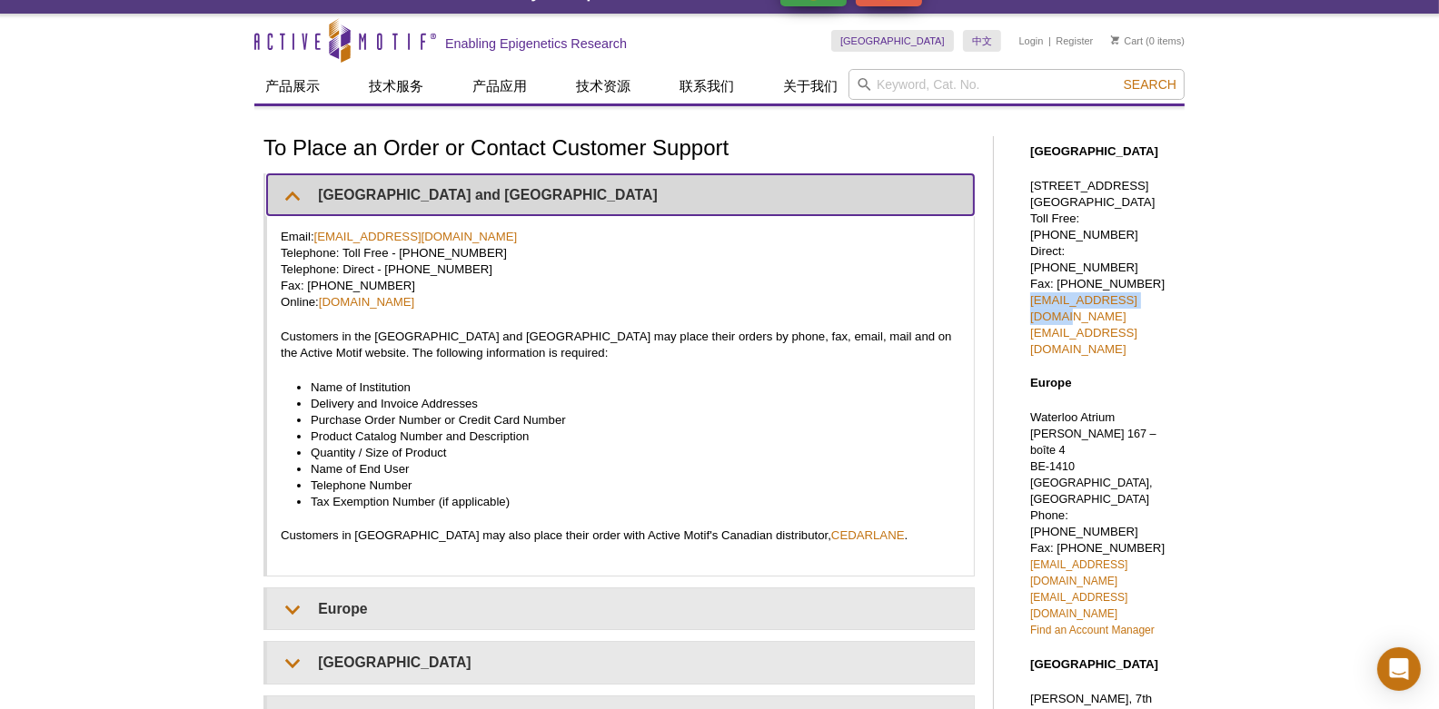
scroll to position [0, 0]
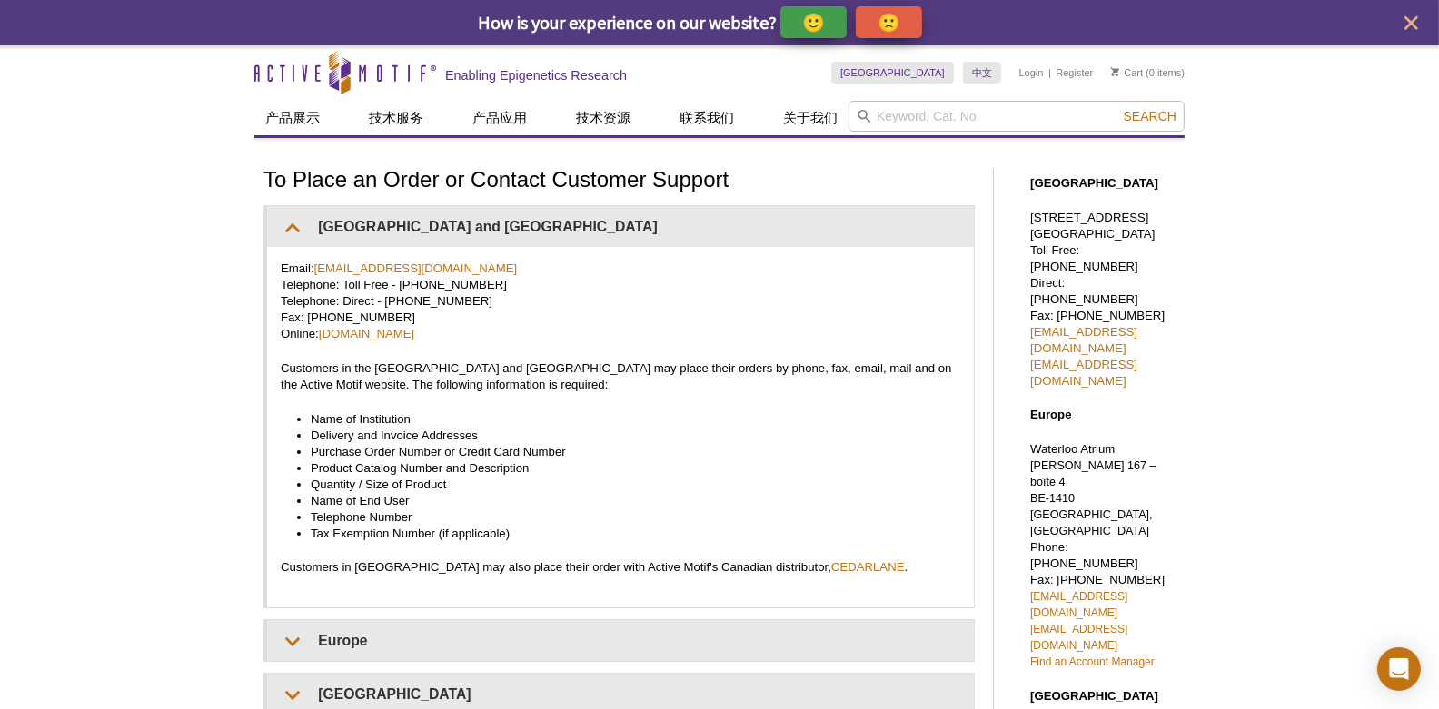
click at [1269, 245] on div "Active Motif Logo Enabling Epigenetics Research 0 Search Skip to content Active…" at bounding box center [719, 706] width 1439 height 1323
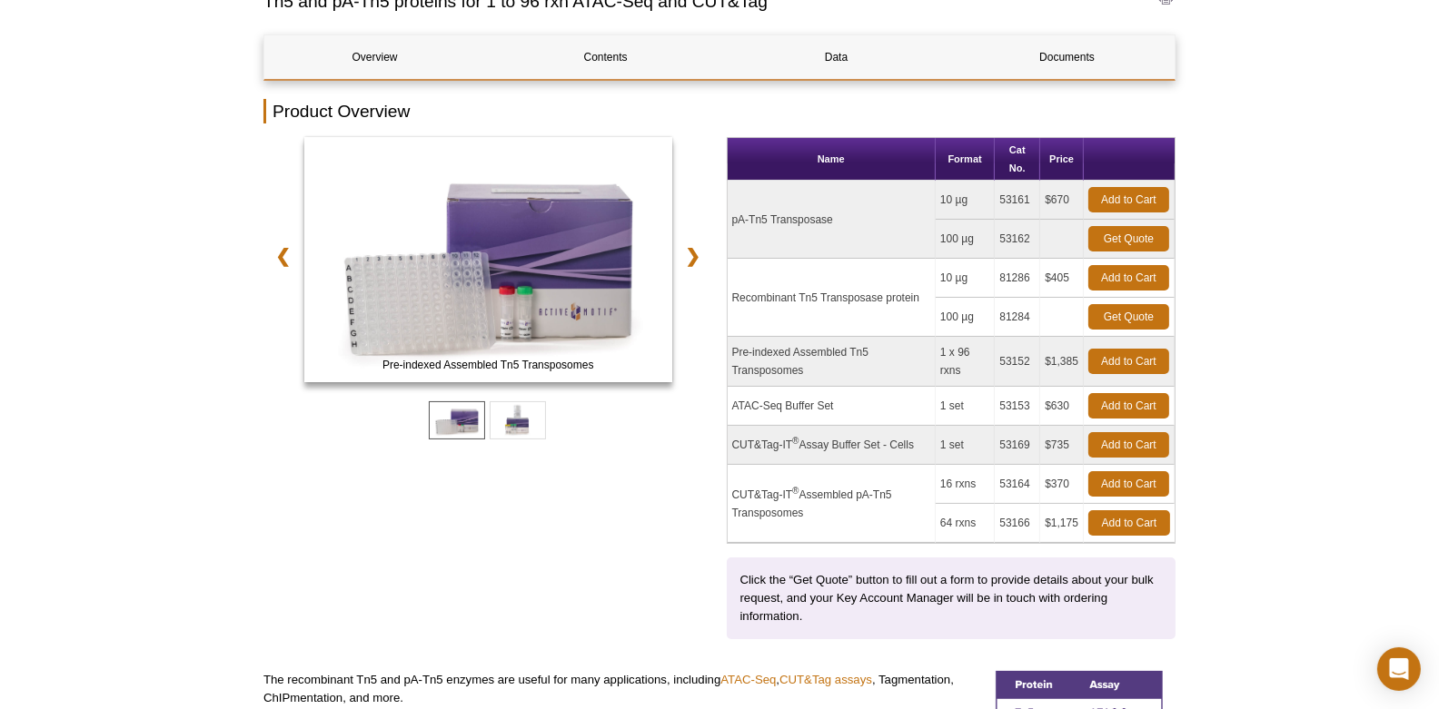
scroll to position [189, 0]
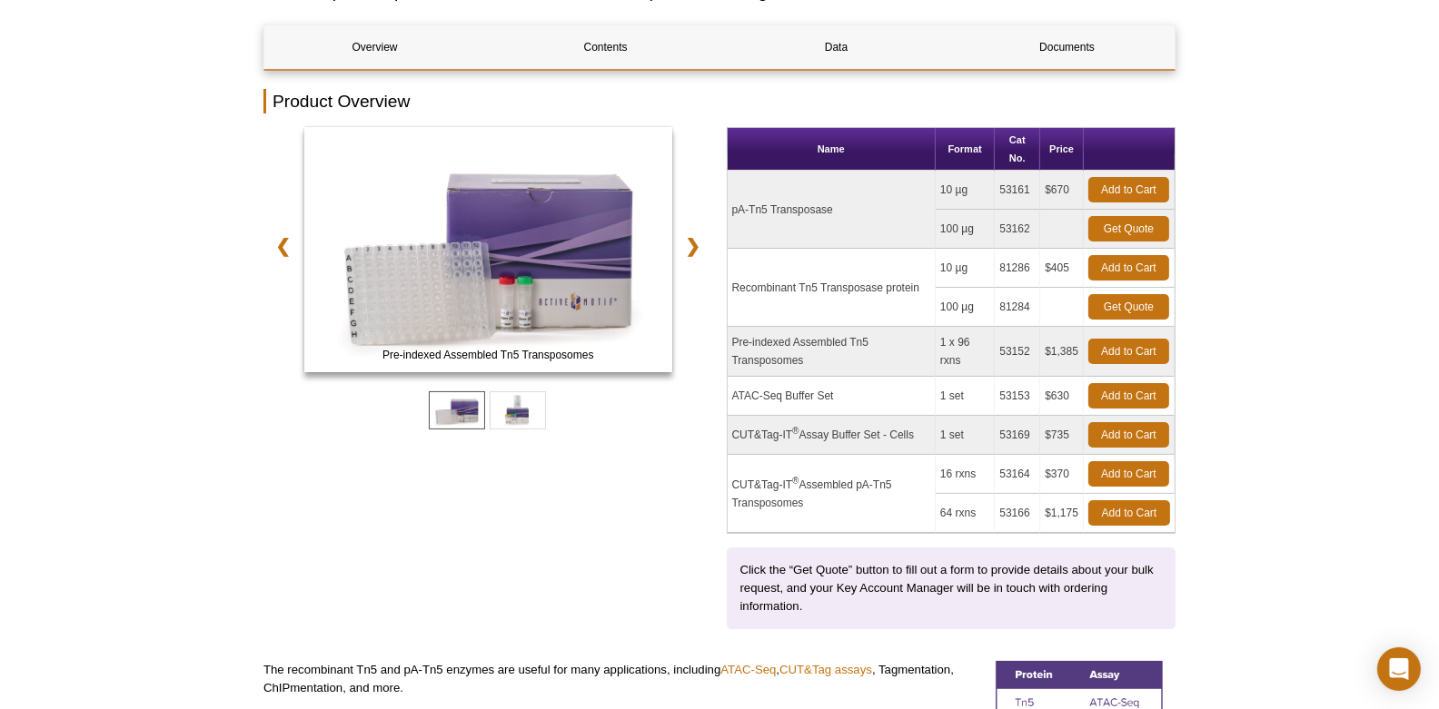
click at [788, 387] on td "ATAC-Seq Buffer Set" at bounding box center [832, 396] width 208 height 39
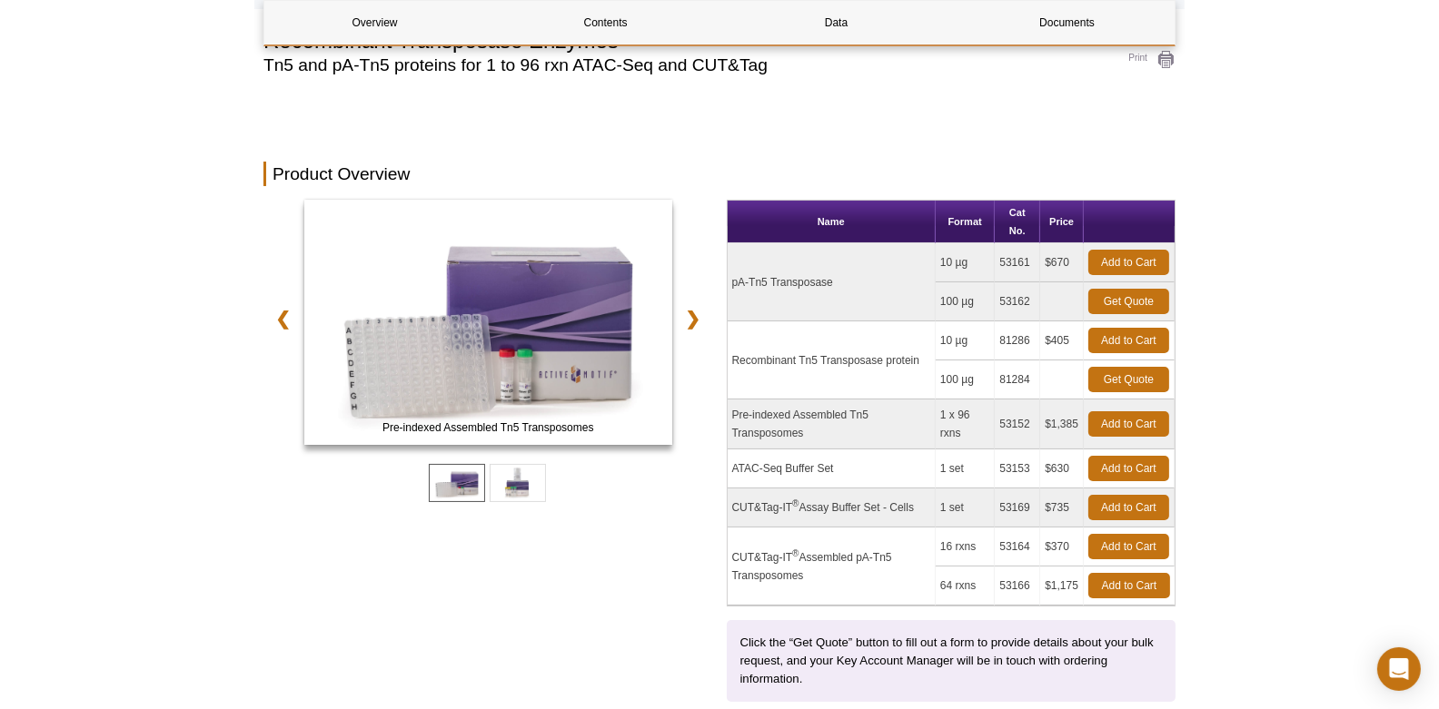
scroll to position [283, 0]
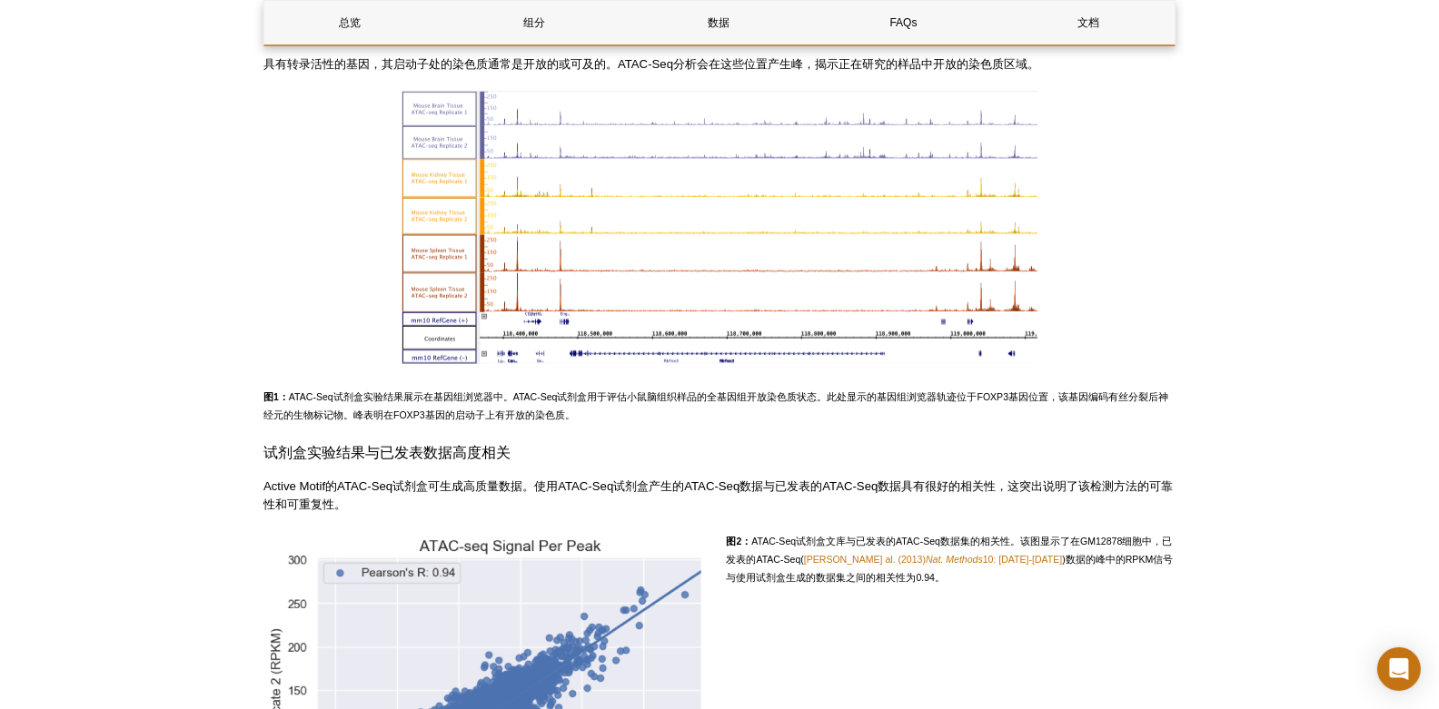
scroll to position [1513, 0]
